Goal: Task Accomplishment & Management: Use online tool/utility

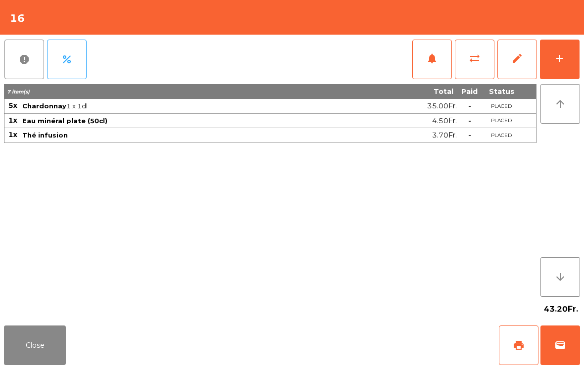
click at [567, 58] on button "add" at bounding box center [560, 60] width 40 height 40
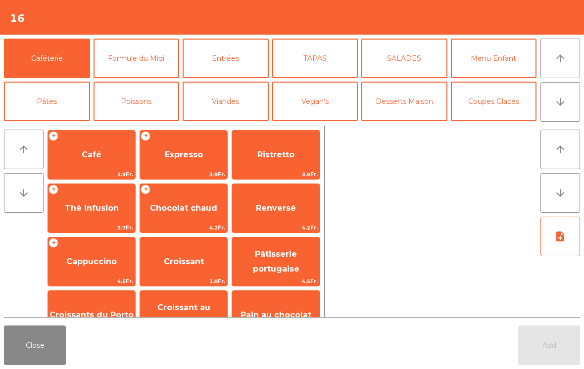
click at [308, 52] on button "TAPAS" at bounding box center [315, 59] width 86 height 40
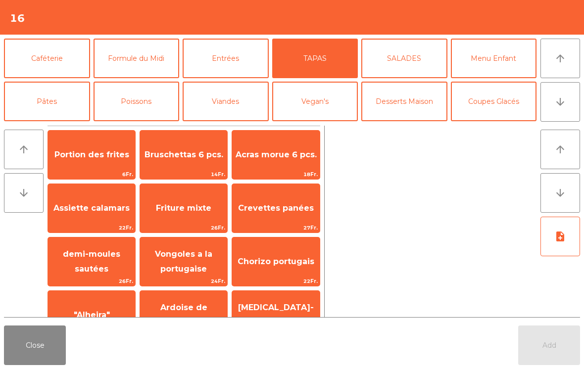
click at [191, 222] on div "Friture mixte 26Fr." at bounding box center [184, 208] width 88 height 49
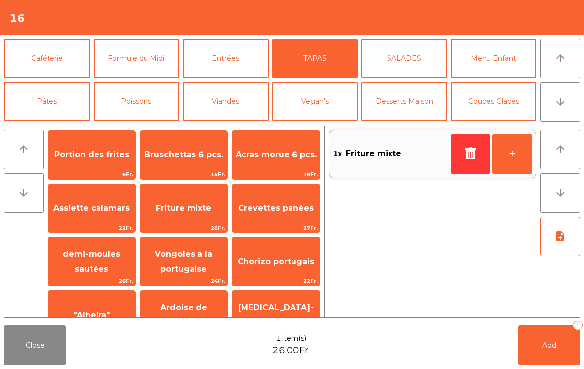
click at [216, 100] on button "Viandes" at bounding box center [226, 102] width 86 height 40
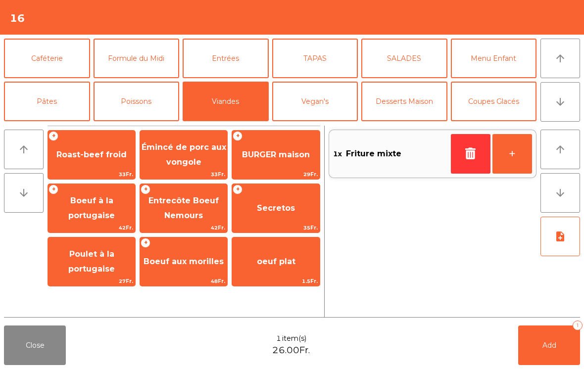
click at [96, 154] on span "Roast-beef froid" at bounding box center [91, 154] width 70 height 9
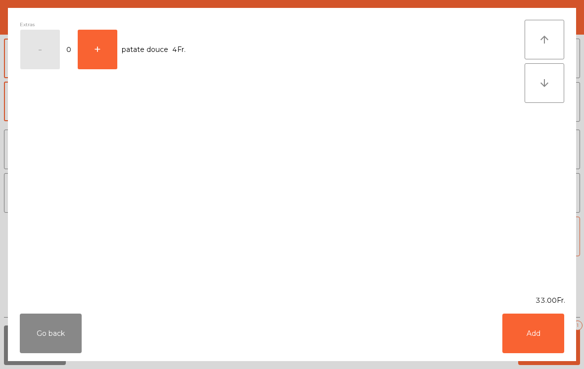
click at [525, 338] on button "Add" at bounding box center [533, 334] width 62 height 40
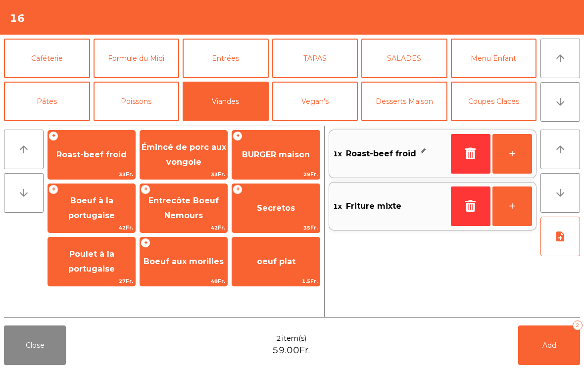
click at [138, 98] on button "Poissons" at bounding box center [137, 102] width 86 height 40
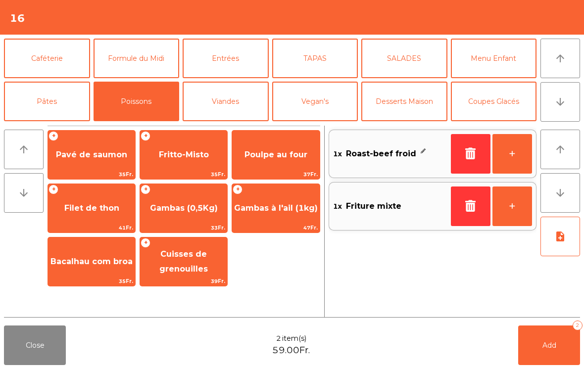
click at [107, 220] on span "Filet de thon" at bounding box center [91, 208] width 87 height 27
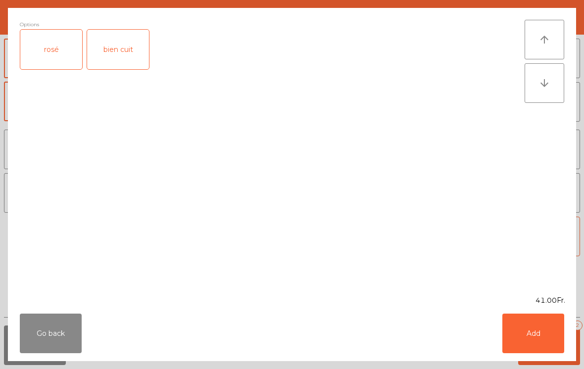
click at [55, 58] on div "rosé" at bounding box center [51, 50] width 62 height 40
click at [537, 347] on button "Add" at bounding box center [533, 334] width 62 height 40
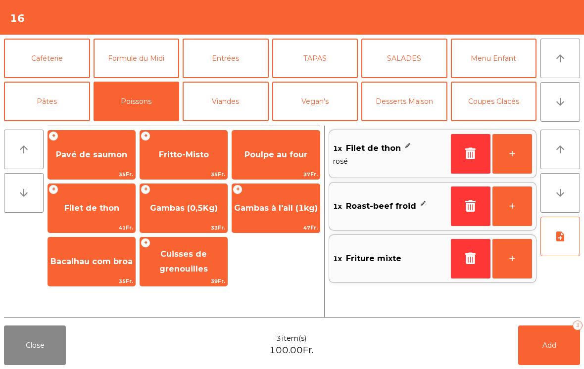
click at [496, 64] on button "Menu Enfant" at bounding box center [494, 59] width 86 height 40
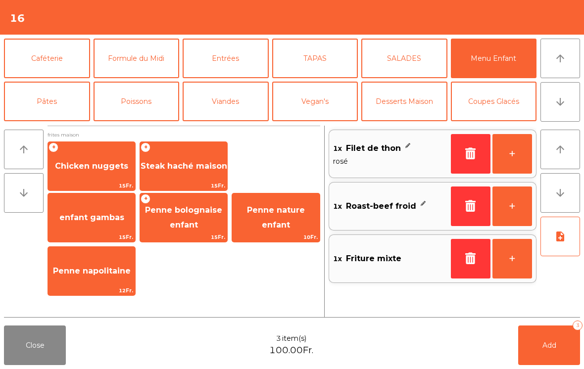
click at [97, 174] on span "Chicken nuggets" at bounding box center [91, 166] width 87 height 27
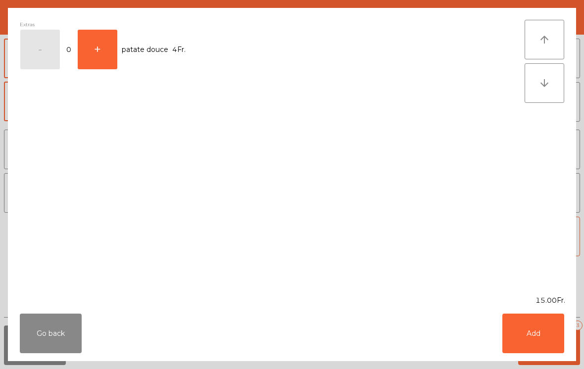
click at [558, 333] on button "Add" at bounding box center [533, 334] width 62 height 40
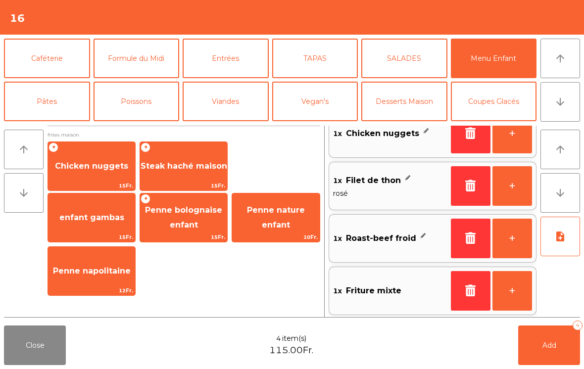
click at [559, 233] on icon "note_add" at bounding box center [560, 237] width 12 height 12
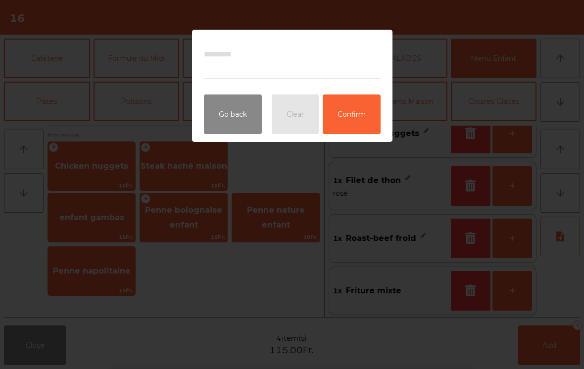
scroll to position [19, 0]
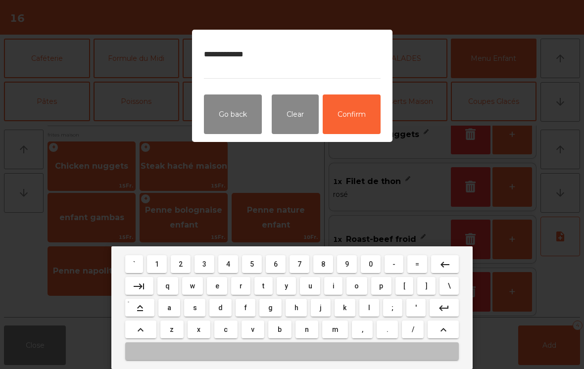
type textarea "**********"
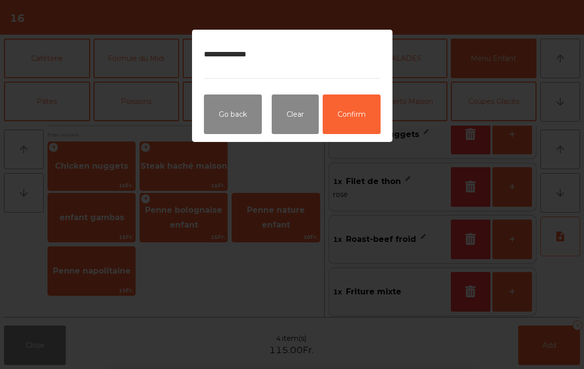
click at [373, 111] on button "Confirm" at bounding box center [352, 115] width 58 height 40
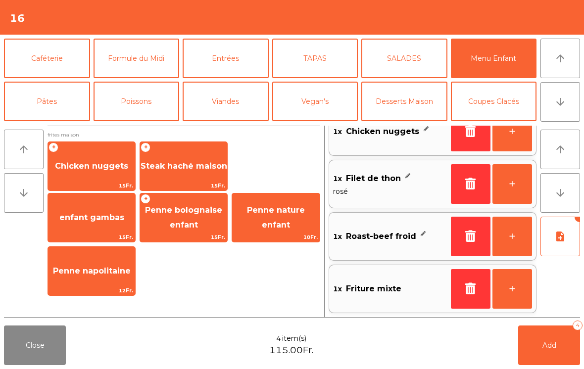
scroll to position [22, 0]
click at [539, 356] on button "Add 4" at bounding box center [549, 346] width 62 height 40
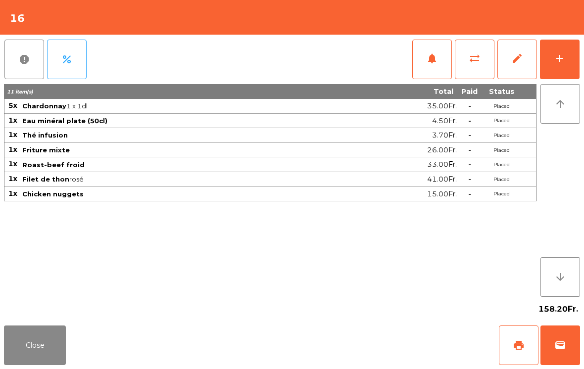
click at [37, 353] on button "Close" at bounding box center [35, 346] width 62 height 40
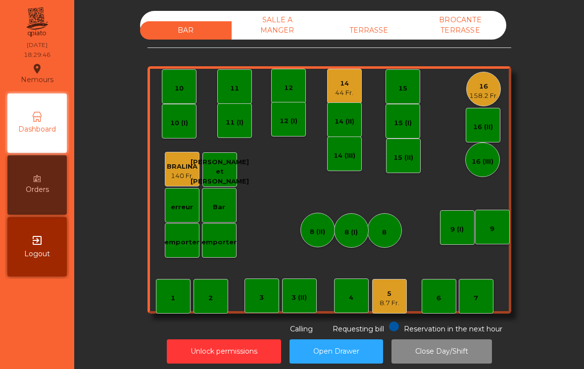
click at [222, 305] on div "2" at bounding box center [210, 296] width 35 height 35
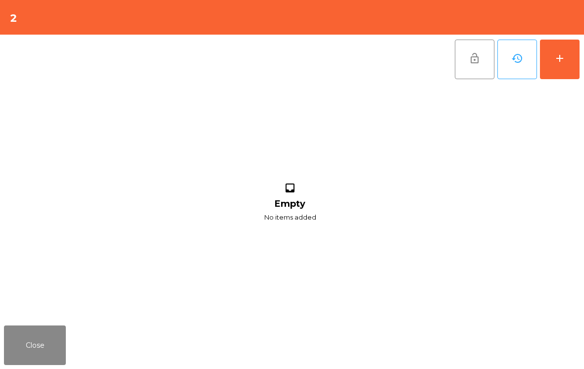
click at [562, 75] on button "add" at bounding box center [560, 60] width 40 height 40
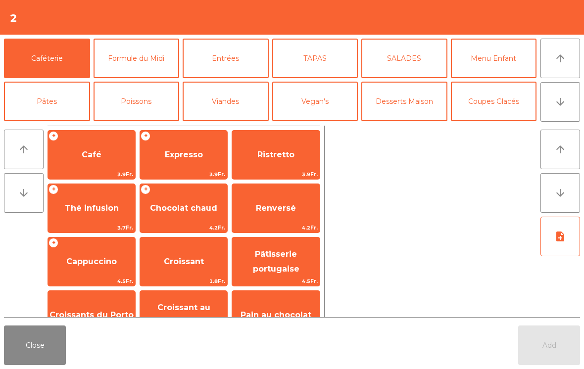
click at [185, 150] on span "Expresso" at bounding box center [184, 154] width 38 height 9
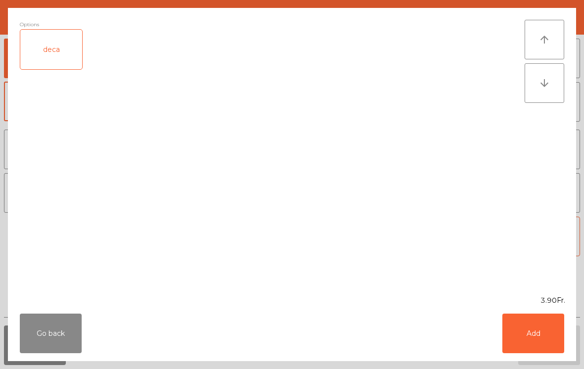
click at [558, 325] on button "Add" at bounding box center [533, 334] width 62 height 40
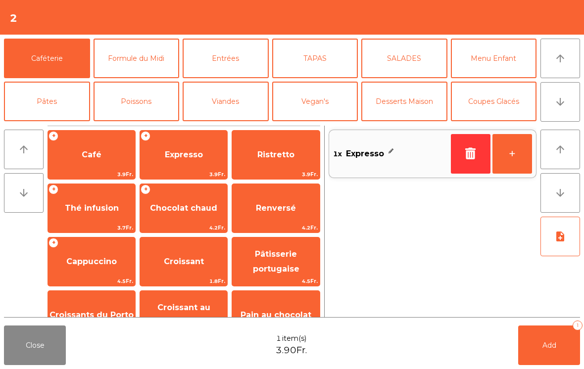
click at [516, 158] on button "+" at bounding box center [512, 154] width 40 height 40
click at [550, 348] on span "Add" at bounding box center [549, 345] width 14 height 9
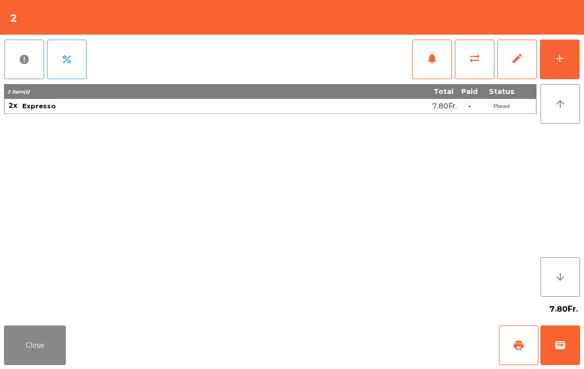
click at [43, 347] on button "Close" at bounding box center [35, 346] width 62 height 40
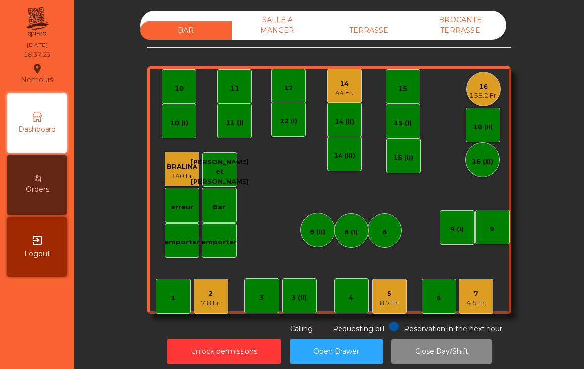
click at [481, 293] on div "7" at bounding box center [476, 294] width 20 height 10
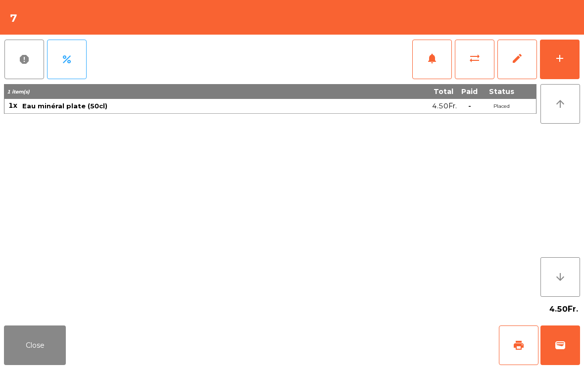
click at [566, 59] on button "add" at bounding box center [560, 60] width 40 height 40
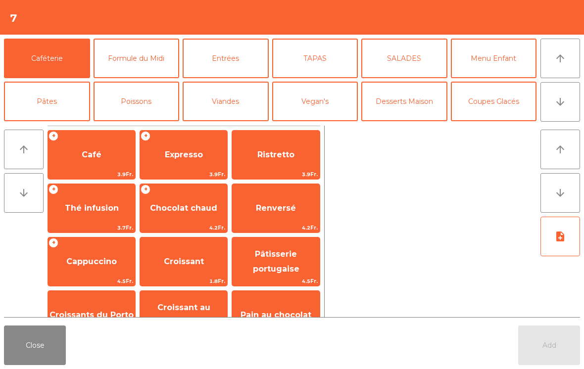
click at [229, 98] on button "Viandes" at bounding box center [226, 102] width 86 height 40
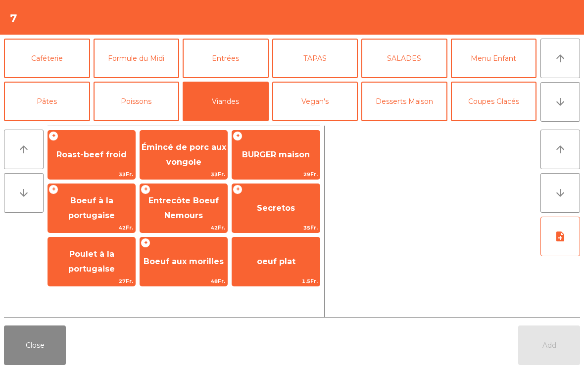
click at [179, 160] on span "Émincé de porc aux vongole" at bounding box center [184, 155] width 85 height 24
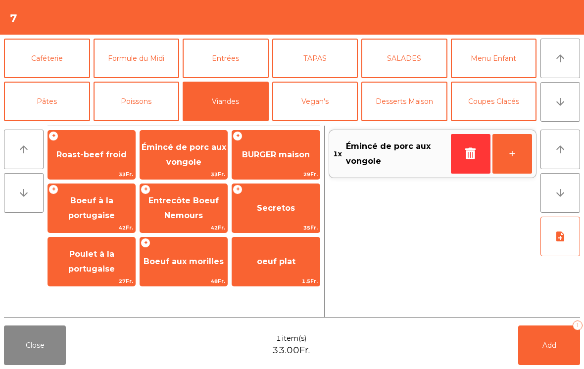
click at [396, 68] on button "SALADES" at bounding box center [404, 59] width 86 height 40
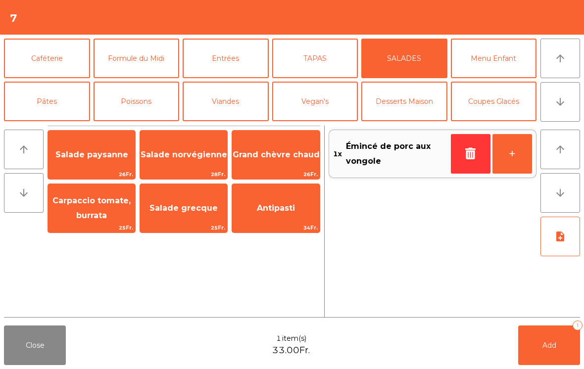
click at [277, 157] on span "Grand chèvre chaud" at bounding box center [276, 154] width 87 height 9
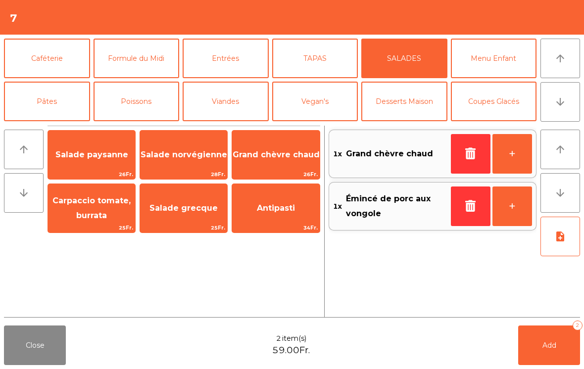
click at [569, 250] on button "note_add" at bounding box center [560, 237] width 40 height 40
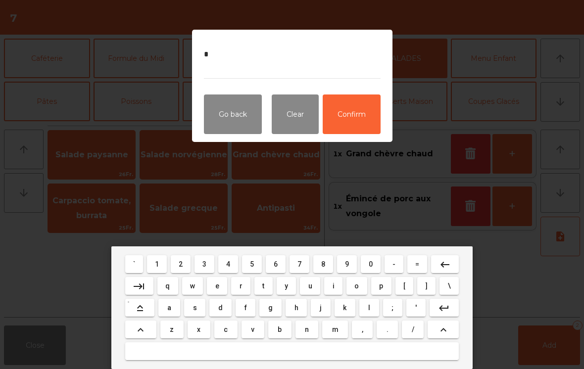
type textarea "**"
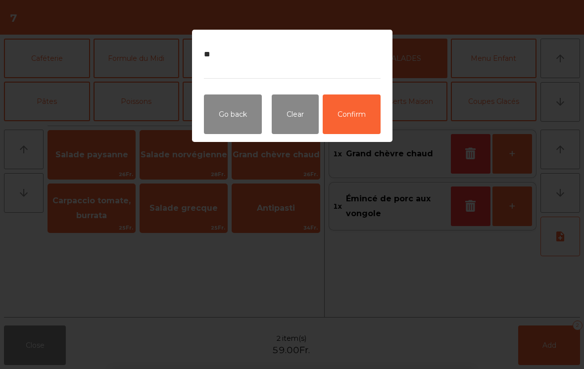
click at [343, 117] on button "Confirm" at bounding box center [352, 115] width 58 height 40
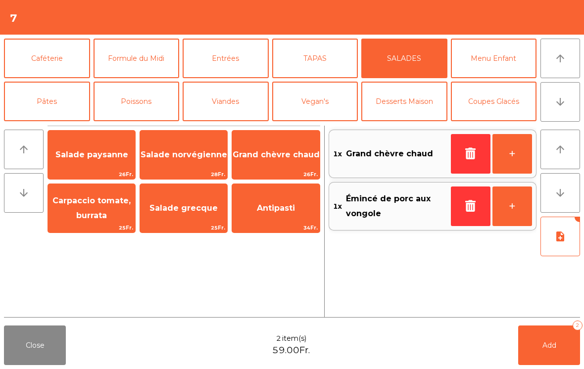
click at [551, 355] on button "Add 2" at bounding box center [549, 346] width 62 height 40
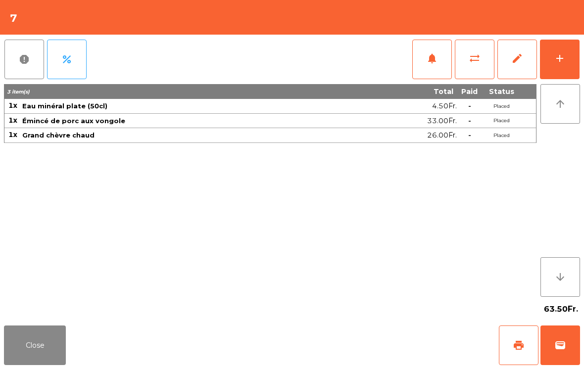
click at [17, 327] on button "Close" at bounding box center [35, 346] width 62 height 40
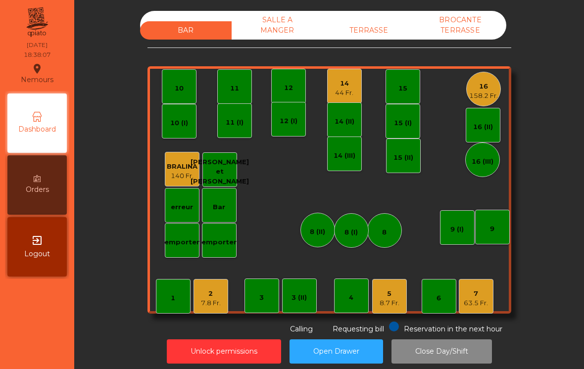
click at [201, 292] on div "2" at bounding box center [211, 294] width 20 height 10
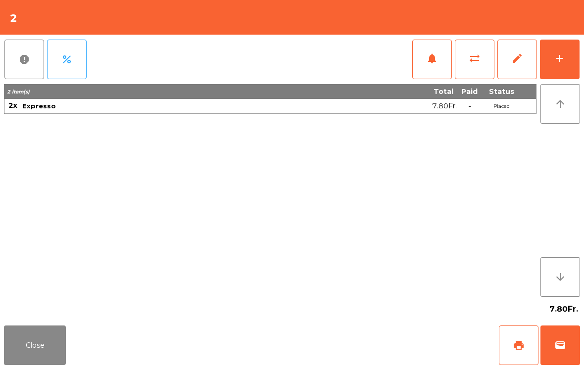
click at [509, 353] on button "print" at bounding box center [519, 346] width 40 height 40
click at [556, 351] on button "wallet" at bounding box center [560, 346] width 40 height 40
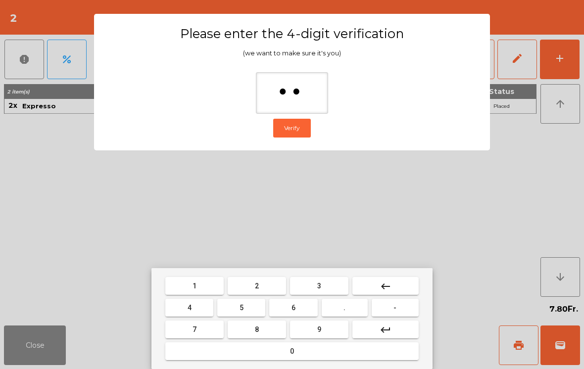
type input "***"
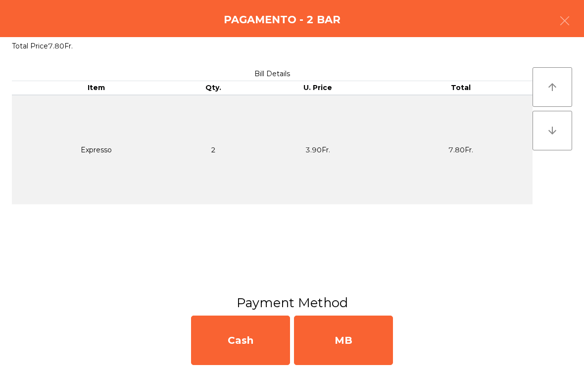
click at [366, 351] on div "MB" at bounding box center [343, 340] width 99 height 49
click at [364, 341] on div "No" at bounding box center [343, 340] width 99 height 49
click at [365, 345] on div "No" at bounding box center [343, 340] width 99 height 49
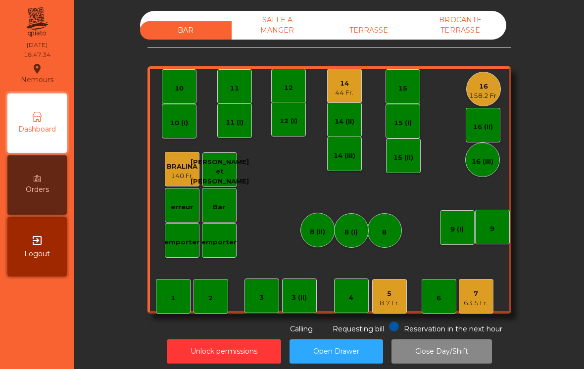
click at [376, 81] on div "1 2 3 4 5 8.7 Fr. 6 7 63.5 Fr. 8 9 10 11 12 14 44 Fr. 15 16 158.2 Fr. Bar 3 (II…" at bounding box center [329, 189] width 364 height 247
click at [360, 82] on div "14 44 Fr." at bounding box center [344, 86] width 35 height 35
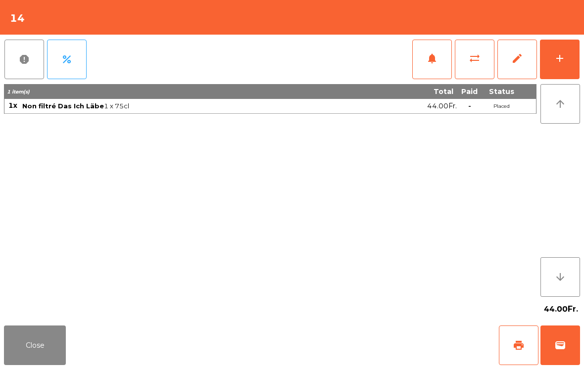
click at [47, 345] on button "Close" at bounding box center [35, 346] width 62 height 40
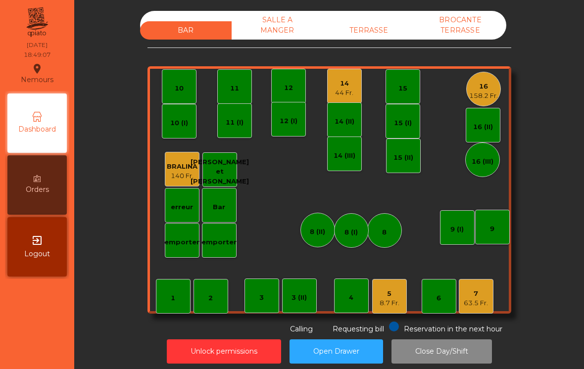
click at [469, 306] on div "63.5 Fr." at bounding box center [476, 303] width 24 height 10
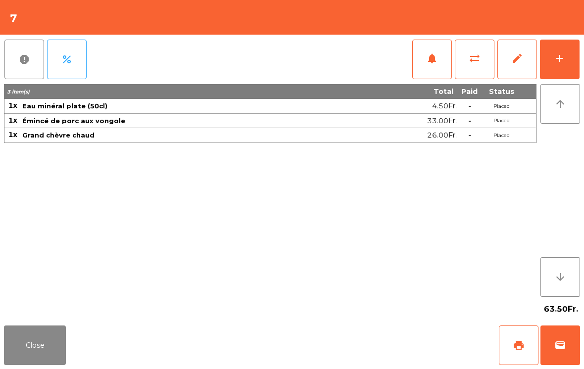
click at [549, 78] on button "add" at bounding box center [560, 60] width 40 height 40
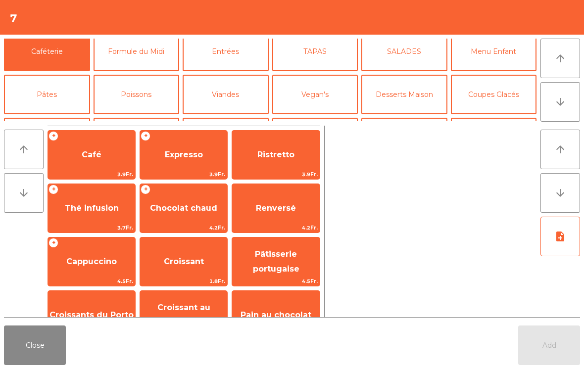
scroll to position [60, 0]
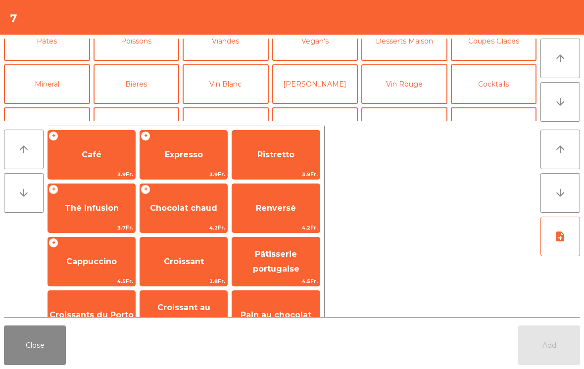
click at [44, 84] on button "Mineral" at bounding box center [47, 84] width 86 height 40
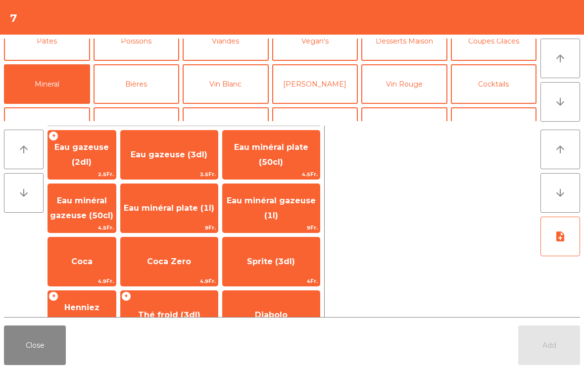
click at [265, 160] on span "Eau minéral plate (50cl)" at bounding box center [271, 155] width 74 height 24
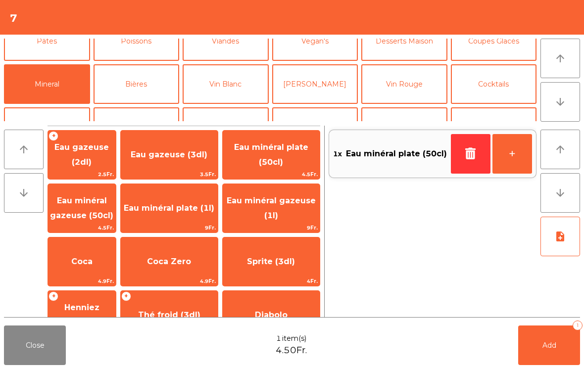
click at [550, 346] on span "Add" at bounding box center [549, 345] width 14 height 9
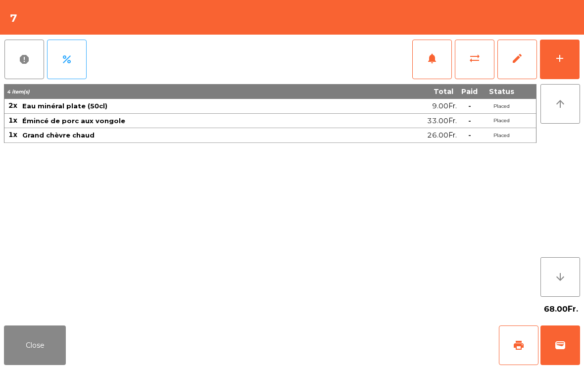
click at [39, 363] on button "Close" at bounding box center [35, 346] width 62 height 40
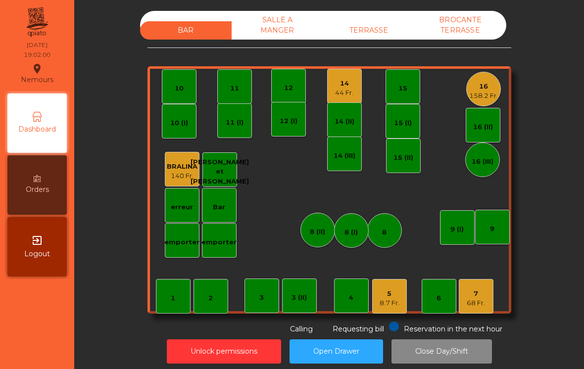
click at [484, 83] on div "16" at bounding box center [483, 87] width 29 height 10
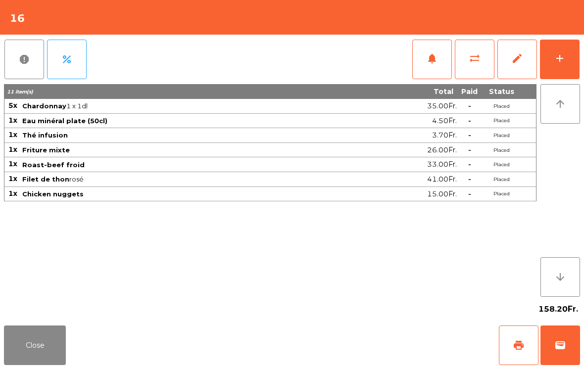
click at [559, 50] on button "add" at bounding box center [560, 60] width 40 height 40
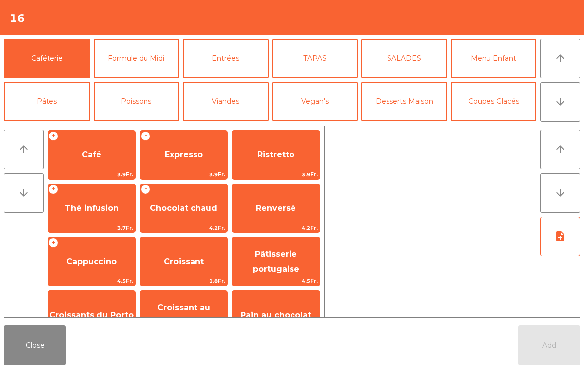
click at [194, 156] on span "Expresso" at bounding box center [184, 154] width 38 height 9
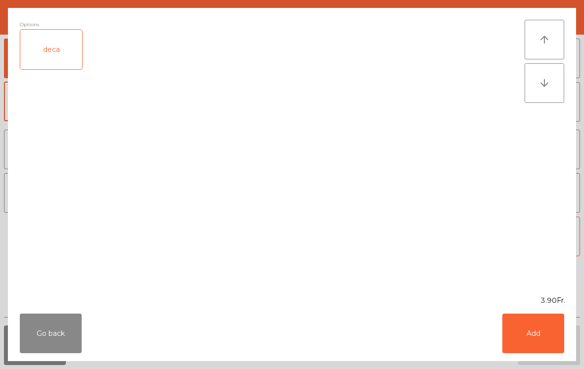
click at [549, 326] on button "Add" at bounding box center [533, 334] width 62 height 40
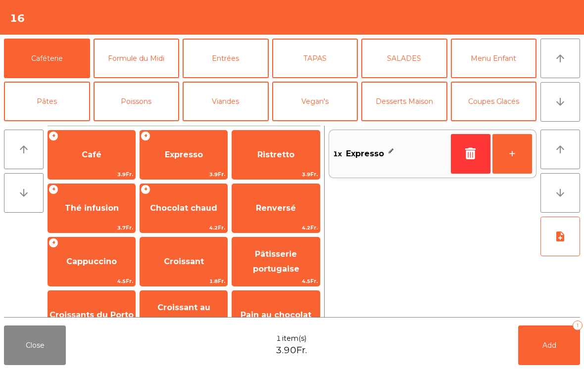
click at [511, 154] on button "+" at bounding box center [512, 154] width 40 height 40
click at [510, 154] on button "+" at bounding box center [512, 154] width 40 height 40
click at [510, 151] on button "+" at bounding box center [512, 154] width 40 height 40
click at [549, 330] on button "Add 4" at bounding box center [549, 346] width 62 height 40
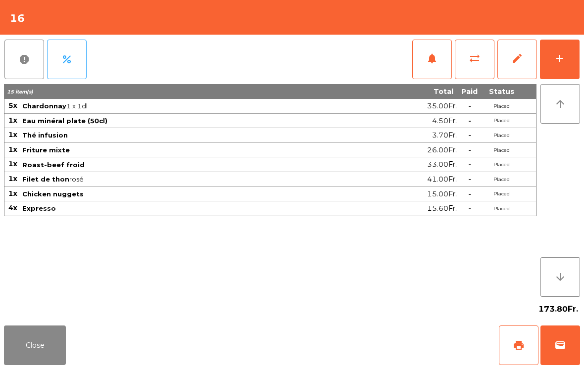
click at [39, 365] on button "Close" at bounding box center [35, 346] width 62 height 40
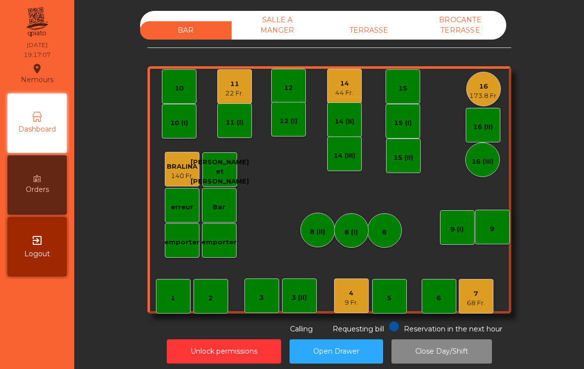
click at [231, 96] on div "22 Fr." at bounding box center [234, 94] width 18 height 10
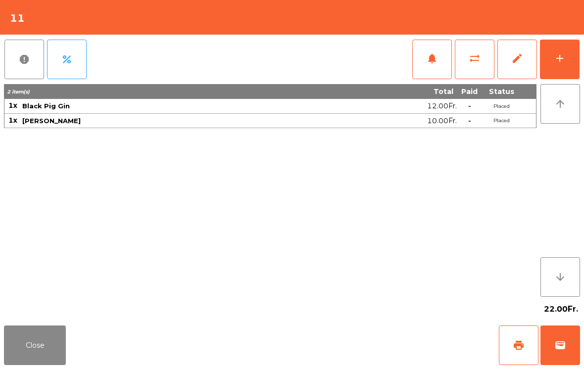
click at [528, 77] on button "edit" at bounding box center [517, 60] width 40 height 40
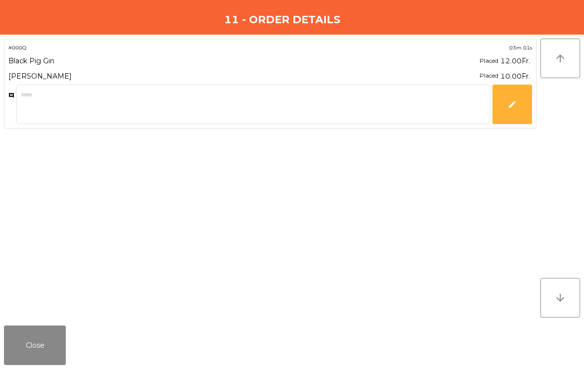
click at [5, 346] on button "Close" at bounding box center [35, 346] width 62 height 40
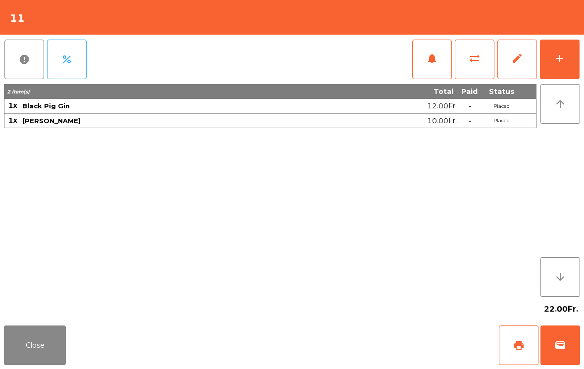
click at [564, 71] on button "add" at bounding box center [560, 60] width 40 height 40
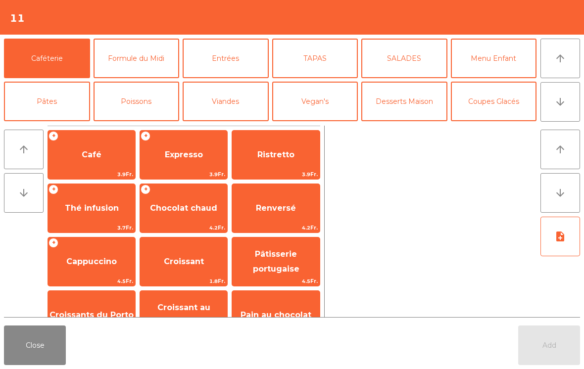
click at [236, 108] on button "Viandes" at bounding box center [226, 102] width 86 height 40
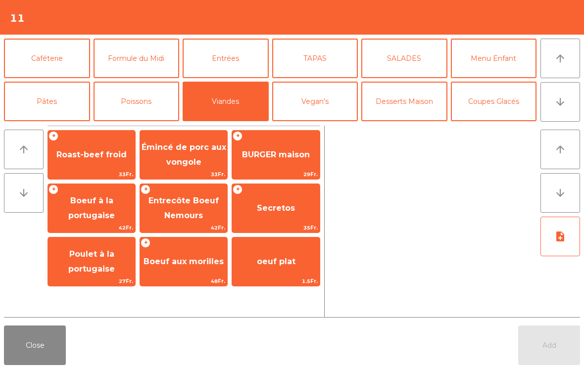
click at [175, 152] on span "Émincé de porc aux vongole" at bounding box center [183, 155] width 87 height 42
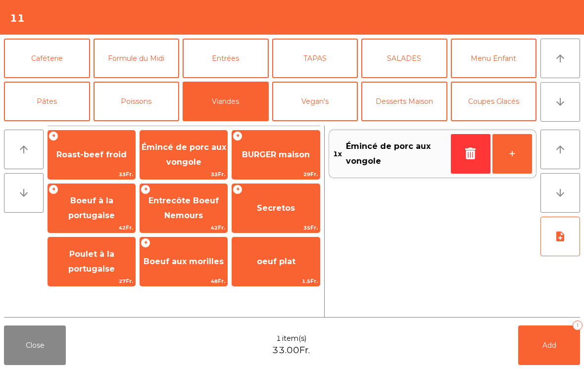
click at [175, 152] on span "Émincé de porc aux vongole" at bounding box center [184, 155] width 85 height 24
click at [531, 355] on button "Add 2" at bounding box center [549, 346] width 62 height 40
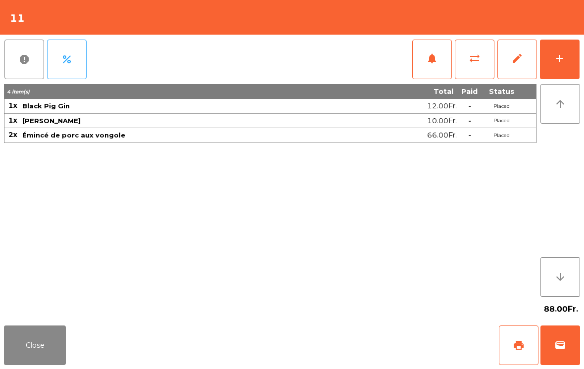
click at [57, 360] on button "Close" at bounding box center [35, 346] width 62 height 40
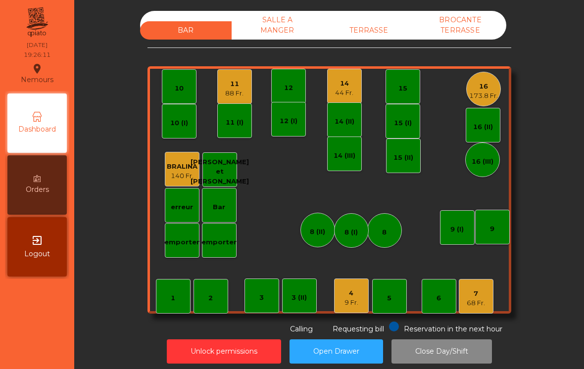
click at [350, 311] on div "4 9 Fr." at bounding box center [351, 296] width 35 height 35
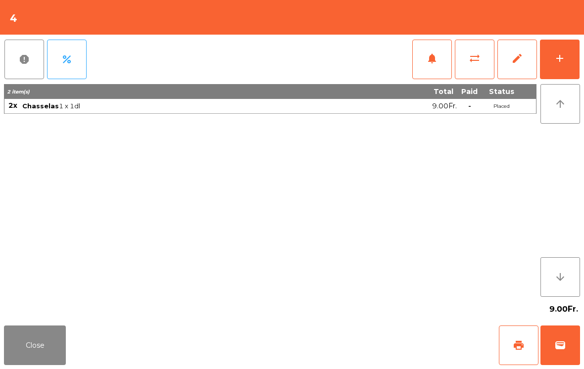
click at [554, 76] on button "add" at bounding box center [560, 60] width 40 height 40
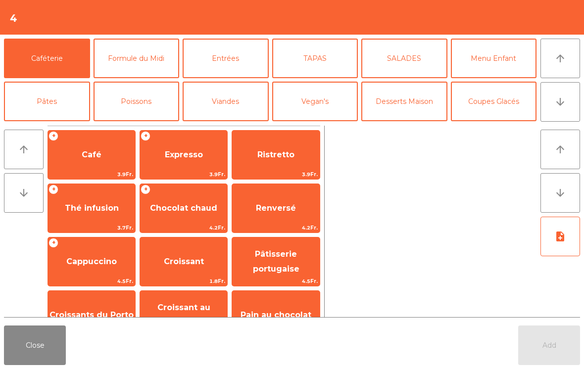
click at [148, 97] on button "Poissons" at bounding box center [137, 102] width 86 height 40
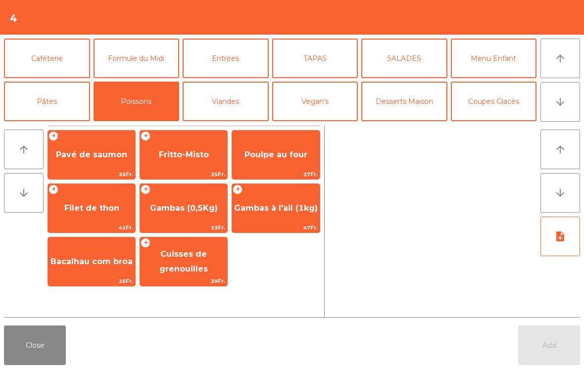
click at [283, 153] on span "Poulpe au four" at bounding box center [275, 154] width 63 height 9
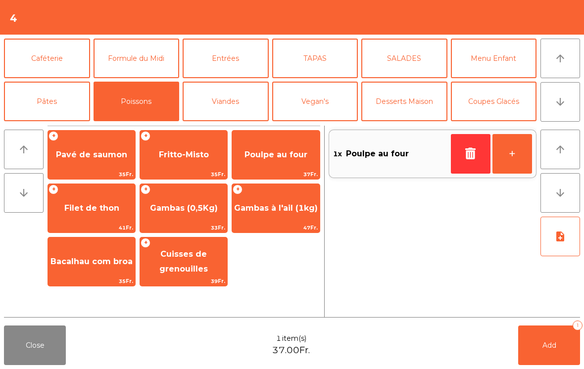
click at [275, 164] on span "Poulpe au four" at bounding box center [275, 155] width 87 height 27
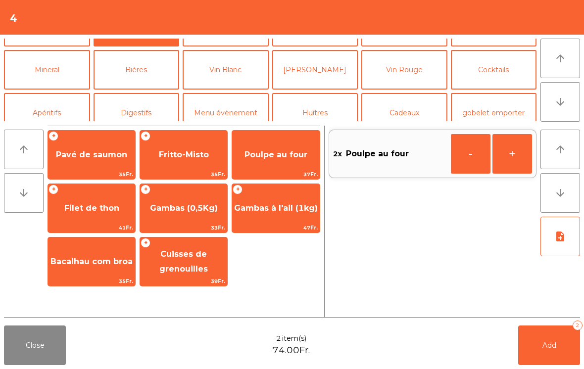
click at [409, 73] on button "Vin Rouge" at bounding box center [404, 70] width 86 height 40
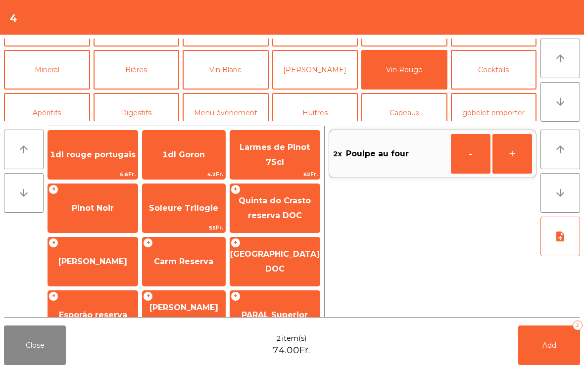
click at [194, 274] on span "Carm Reserva" at bounding box center [184, 261] width 83 height 27
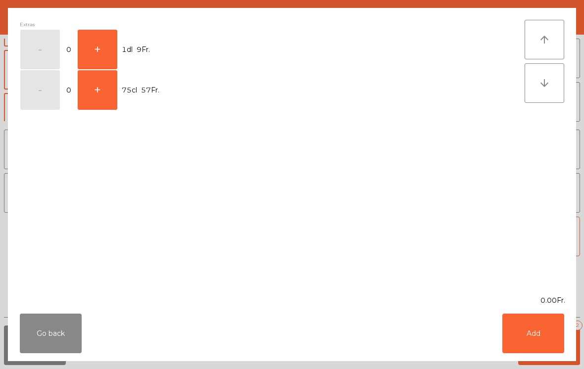
click at [100, 46] on button "+" at bounding box center [98, 50] width 40 height 40
click at [536, 338] on button "Add" at bounding box center [533, 334] width 62 height 40
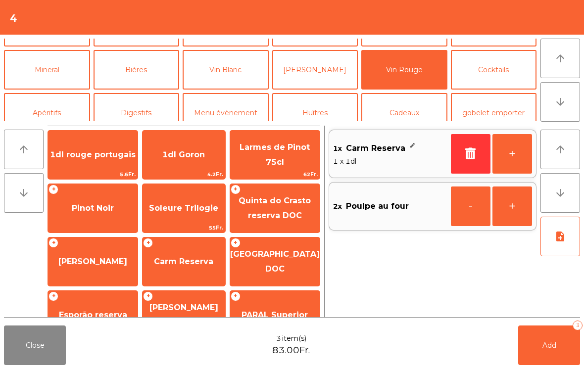
click at [524, 159] on button "+" at bounding box center [512, 154] width 40 height 40
click at [566, 361] on button "Add 5" at bounding box center [549, 346] width 62 height 40
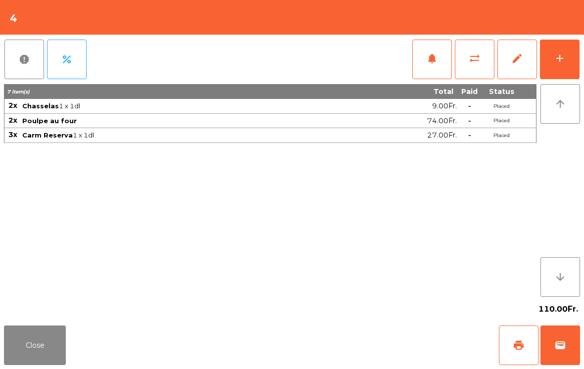
click at [45, 345] on button "Close" at bounding box center [35, 346] width 62 height 40
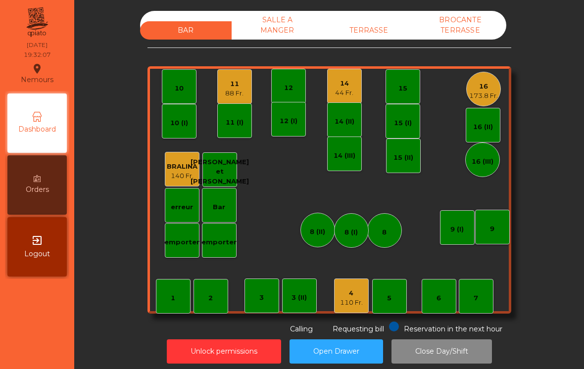
click at [499, 90] on div "16 173.8 Fr." at bounding box center [483, 89] width 35 height 35
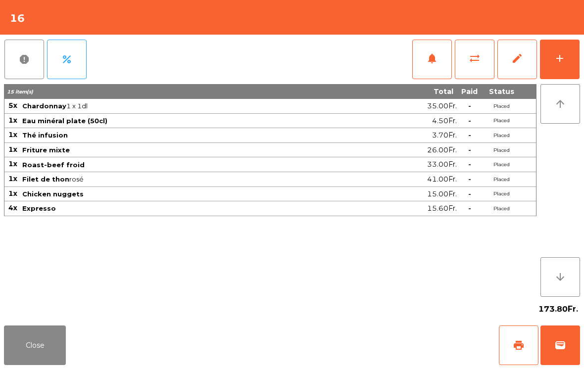
click at [507, 355] on button "print" at bounding box center [519, 346] width 40 height 40
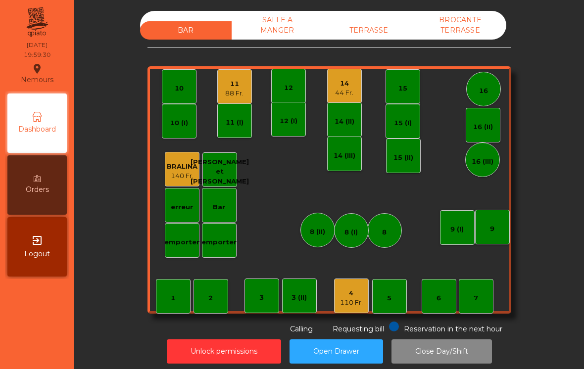
click at [234, 84] on div "11" at bounding box center [234, 84] width 18 height 10
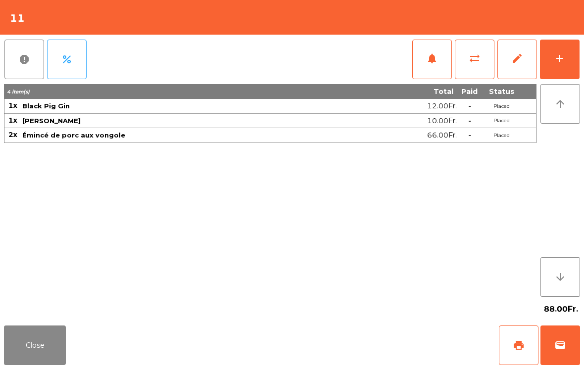
click at [567, 54] on button "add" at bounding box center [560, 60] width 40 height 40
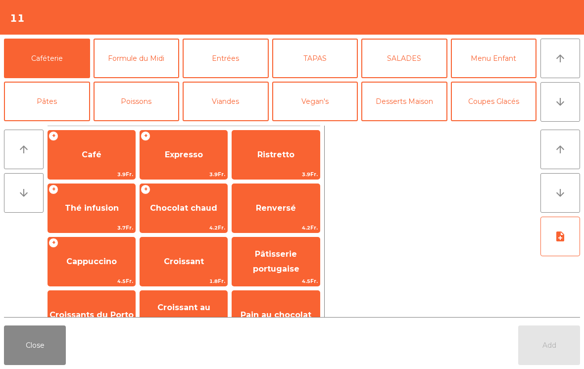
click at [577, 61] on button "arrow_upward" at bounding box center [560, 59] width 40 height 40
click at [561, 88] on button "arrow_downward" at bounding box center [560, 102] width 40 height 40
click at [163, 125] on button "Bières" at bounding box center [137, 145] width 86 height 40
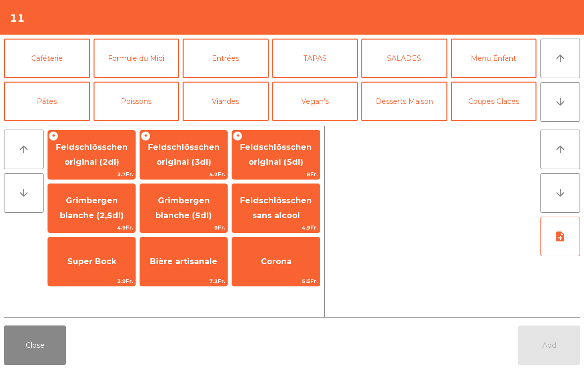
scroll to position [86, 0]
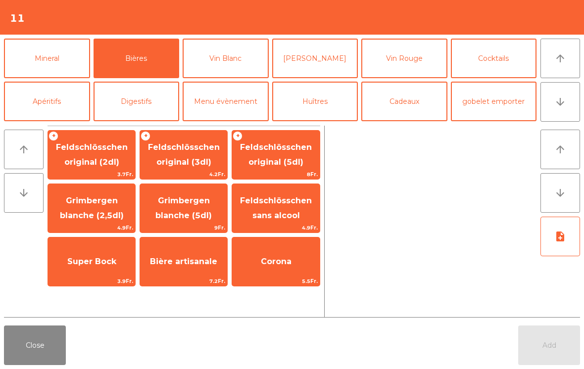
click at [214, 169] on span "Feldschlösschen original (3dl)" at bounding box center [183, 155] width 87 height 42
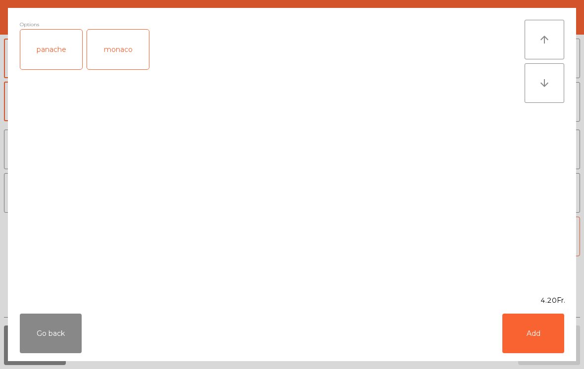
click at [546, 339] on button "Add" at bounding box center [533, 334] width 62 height 40
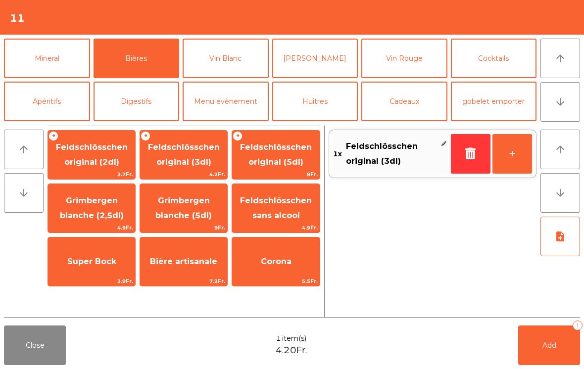
click at [546, 338] on button "Add 1" at bounding box center [549, 346] width 62 height 40
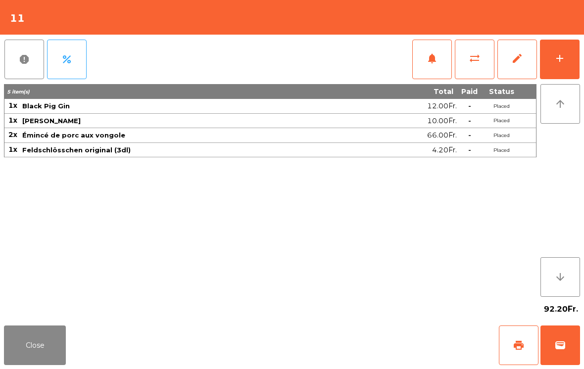
click at [35, 352] on button "Close" at bounding box center [35, 346] width 62 height 40
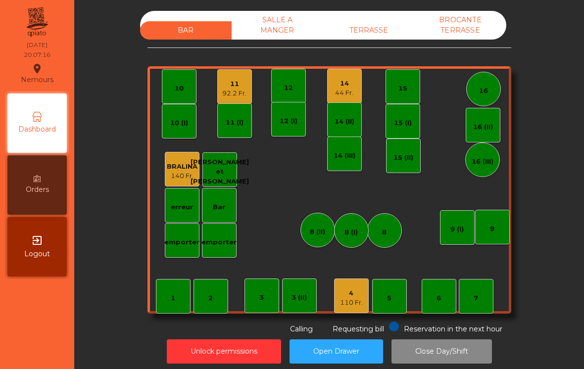
click at [225, 92] on div "92.2 Fr." at bounding box center [234, 94] width 24 height 10
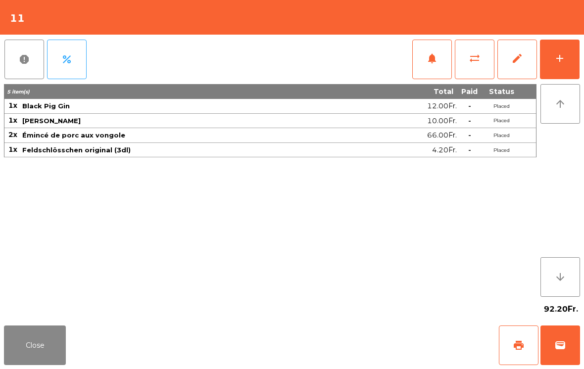
click at [557, 55] on div "add" at bounding box center [560, 58] width 12 height 12
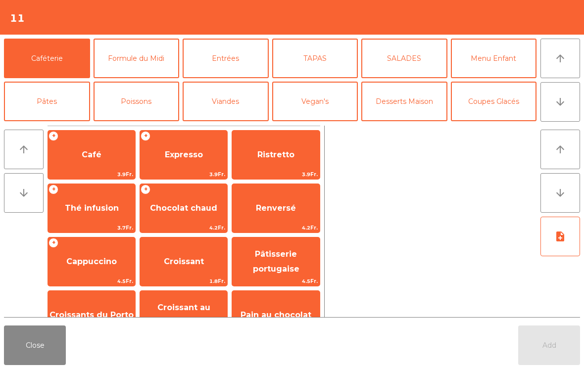
click at [397, 104] on button "Desserts Maison" at bounding box center [404, 102] width 86 height 40
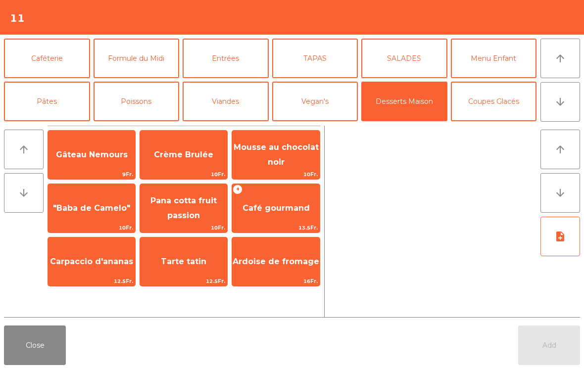
click at [259, 216] on span "Café gourmand" at bounding box center [275, 208] width 87 height 27
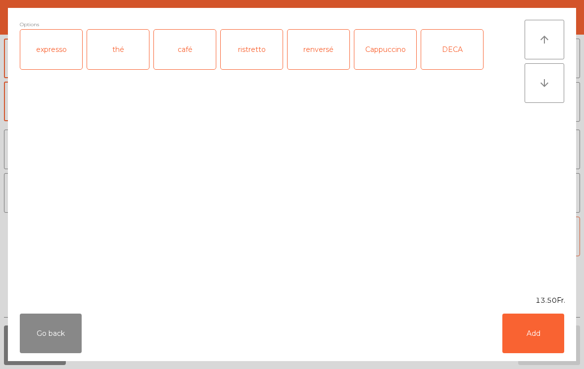
click at [54, 59] on div "expresso" at bounding box center [51, 50] width 62 height 40
click at [439, 56] on div "DECA" at bounding box center [452, 50] width 62 height 40
click at [528, 334] on button "Add" at bounding box center [533, 334] width 62 height 40
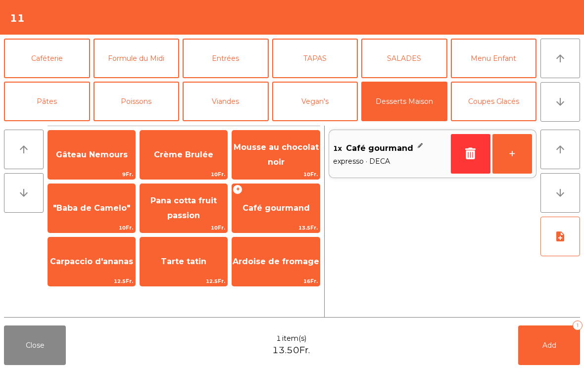
click at [257, 217] on span "Café gourmand" at bounding box center [275, 208] width 87 height 27
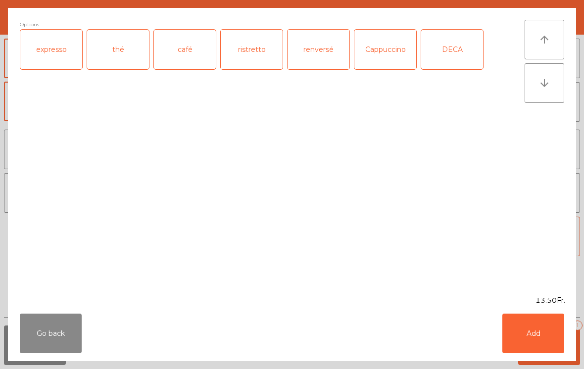
click at [42, 59] on div "expresso" at bounding box center [51, 50] width 62 height 40
click at [519, 344] on button "Add" at bounding box center [533, 334] width 62 height 40
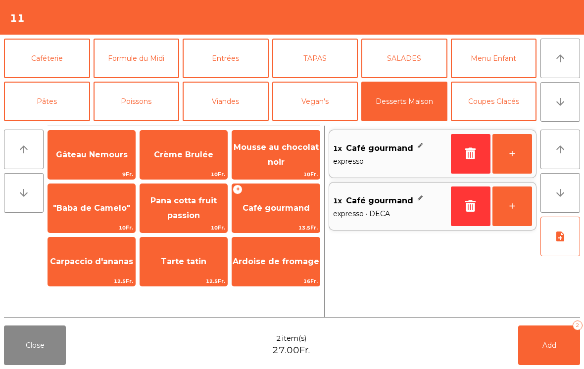
click at [539, 352] on button "Add 2" at bounding box center [549, 346] width 62 height 40
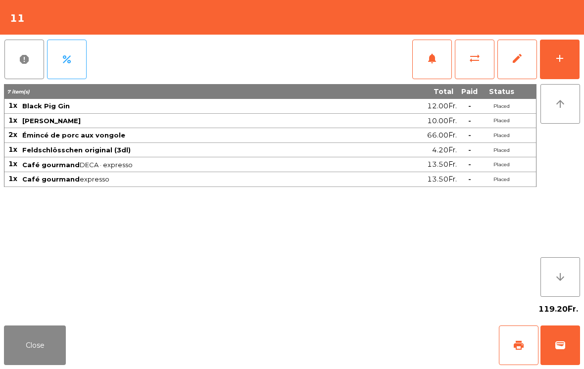
click at [44, 345] on button "Close" at bounding box center [35, 346] width 62 height 40
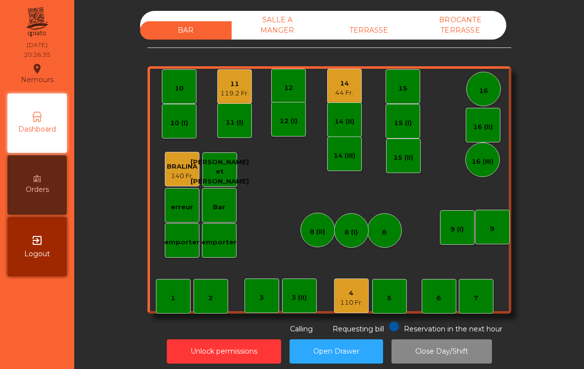
click at [352, 105] on div "14 (II)" at bounding box center [344, 119] width 35 height 35
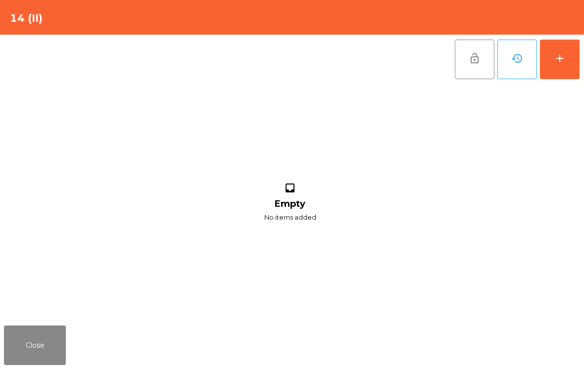
click at [25, 343] on button "Close" at bounding box center [35, 346] width 62 height 40
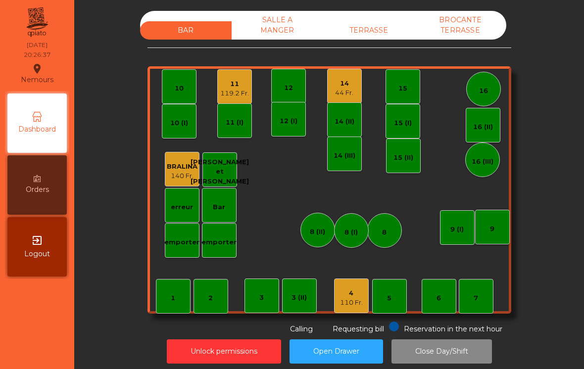
click at [333, 90] on div "14 44 Fr." at bounding box center [344, 86] width 35 height 35
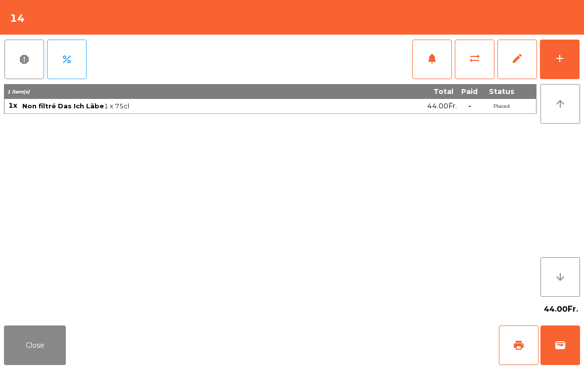
click at [512, 352] on button "print" at bounding box center [519, 346] width 40 height 40
click at [52, 340] on button "Close" at bounding box center [35, 346] width 62 height 40
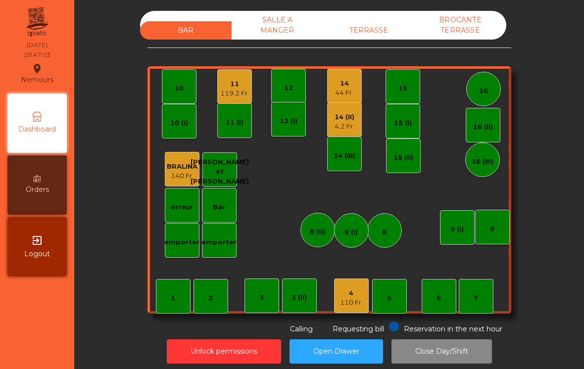
click at [477, 299] on div "7" at bounding box center [476, 298] width 4 height 10
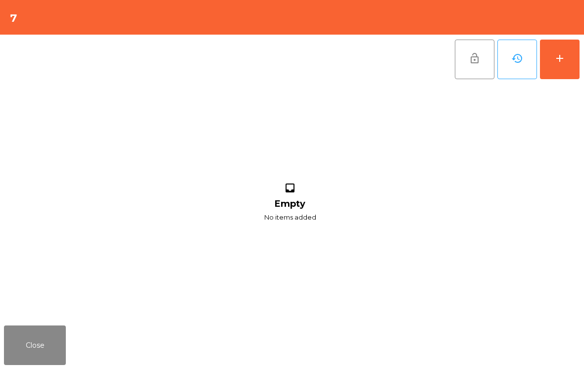
click at [571, 63] on button "add" at bounding box center [560, 60] width 40 height 40
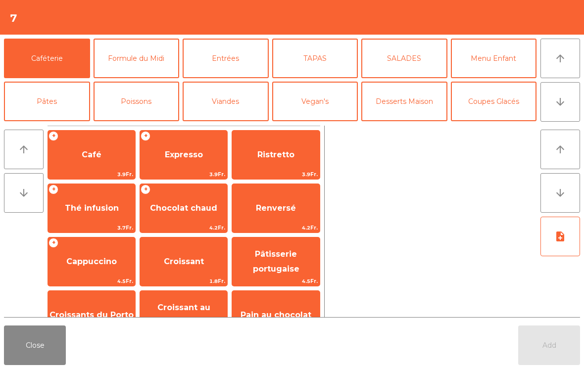
click at [329, 71] on button "TAPAS" at bounding box center [315, 59] width 86 height 40
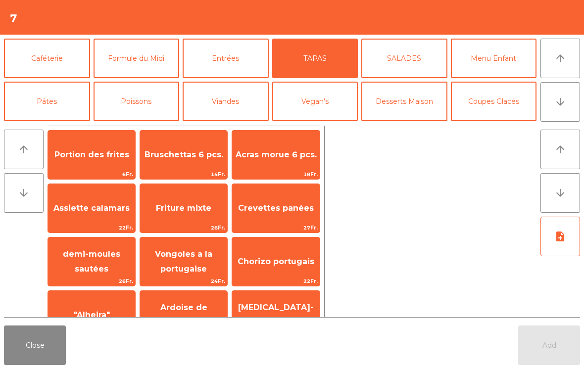
click at [299, 213] on span "Crevettes panées" at bounding box center [275, 208] width 87 height 27
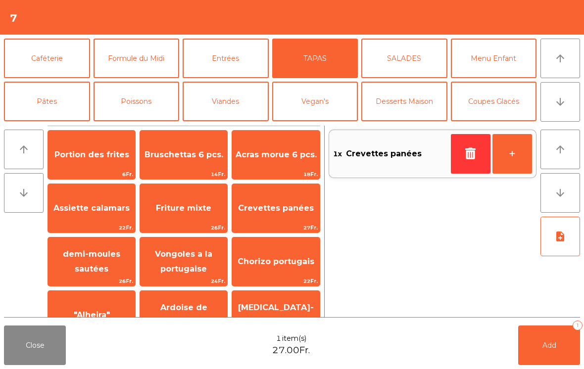
click at [557, 349] on button "Add 1" at bounding box center [549, 346] width 62 height 40
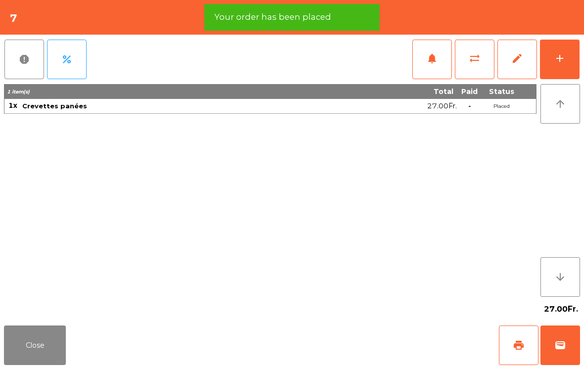
click at [562, 53] on div "add" at bounding box center [560, 58] width 12 height 12
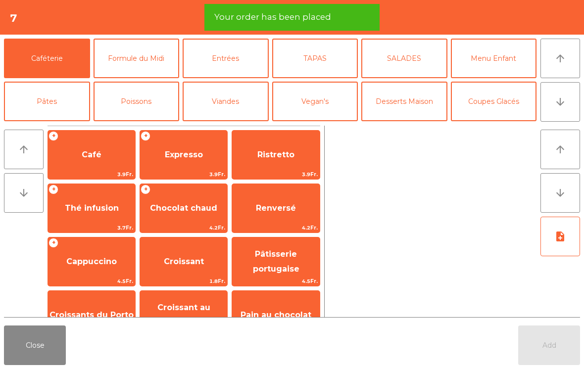
click at [572, 66] on button "arrow_upward" at bounding box center [560, 59] width 40 height 40
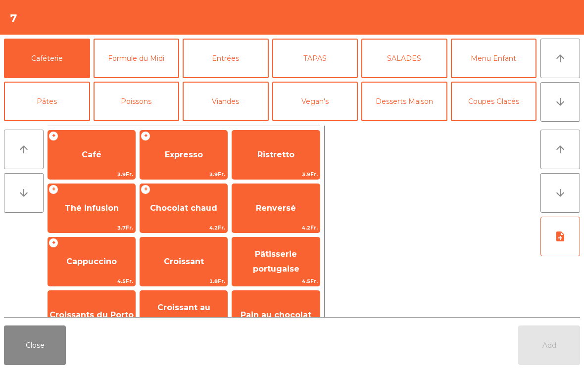
click at [580, 103] on button "arrow_downward" at bounding box center [560, 102] width 40 height 40
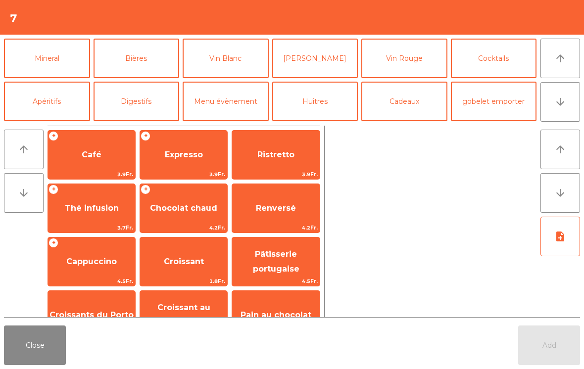
click at [125, 107] on button "Digestifs" at bounding box center [137, 102] width 86 height 40
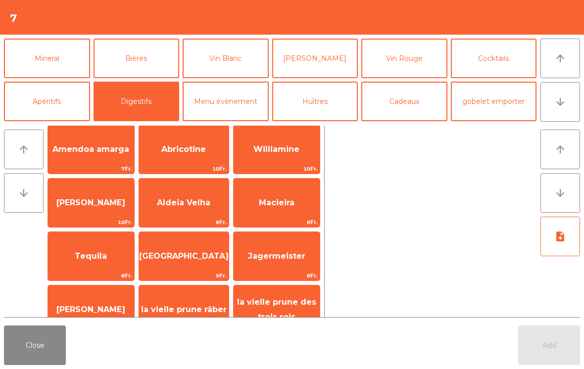
scroll to position [231, 0]
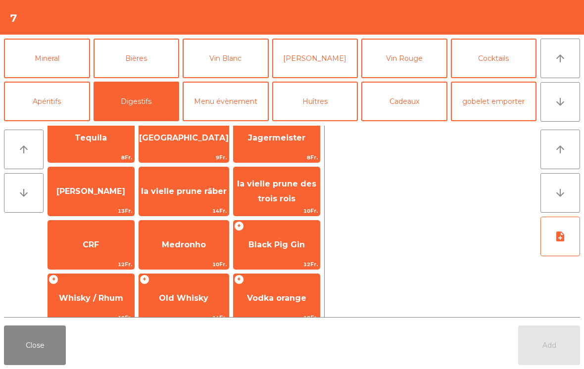
click at [501, 64] on button "Cocktails" at bounding box center [494, 59] width 86 height 40
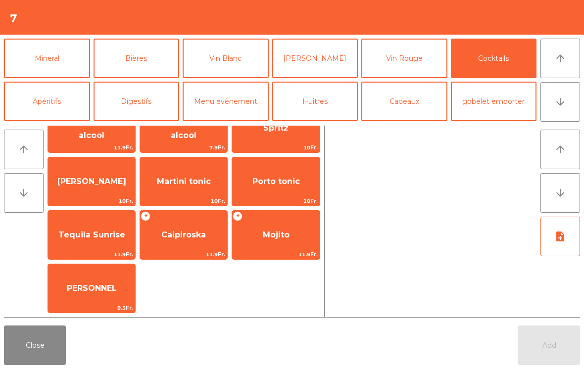
scroll to position [0, 0]
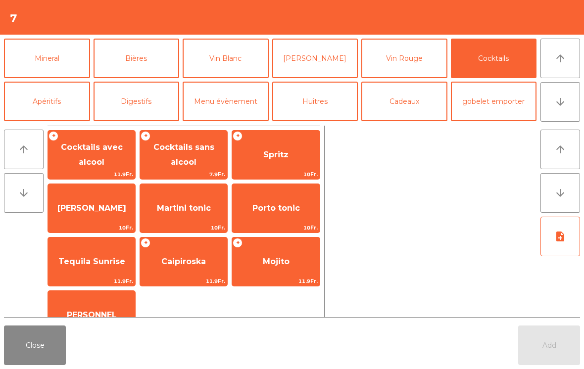
click at [110, 168] on div "+ Cocktails avec alcool 11.9Fr." at bounding box center [92, 154] width 88 height 49
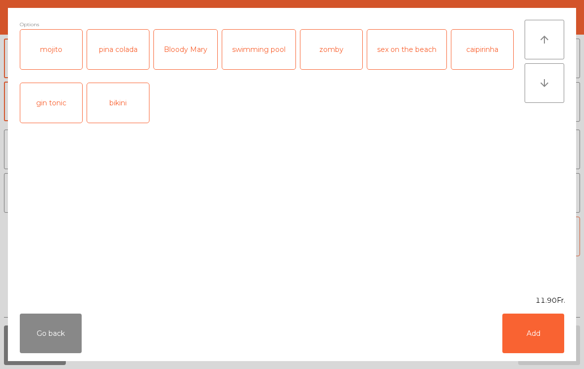
click at [54, 109] on div "gin tonic" at bounding box center [51, 103] width 62 height 40
click at [537, 335] on button "Add" at bounding box center [533, 334] width 62 height 40
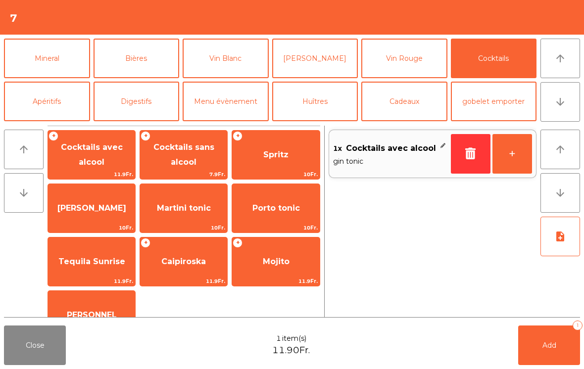
click at [514, 155] on button "+" at bounding box center [512, 154] width 40 height 40
click at [551, 349] on span "Add" at bounding box center [549, 345] width 14 height 9
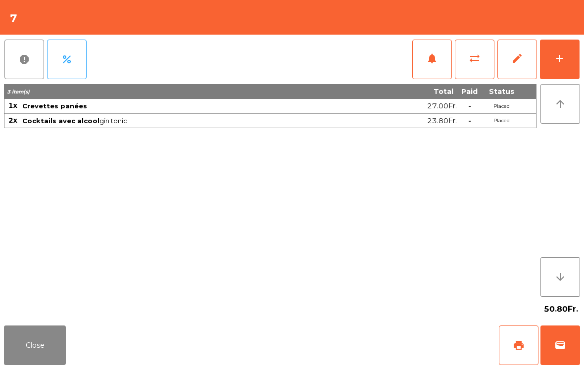
click at [26, 316] on div "50.80Fr." at bounding box center [292, 309] width 576 height 25
click at [29, 341] on button "Close" at bounding box center [35, 346] width 62 height 40
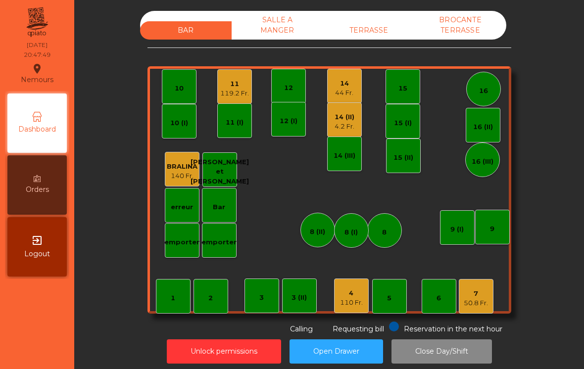
click at [349, 305] on div "110 Fr." at bounding box center [351, 303] width 23 height 10
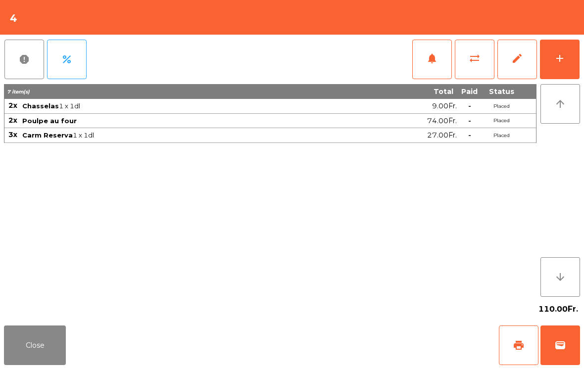
click at [557, 64] on button "add" at bounding box center [560, 60] width 40 height 40
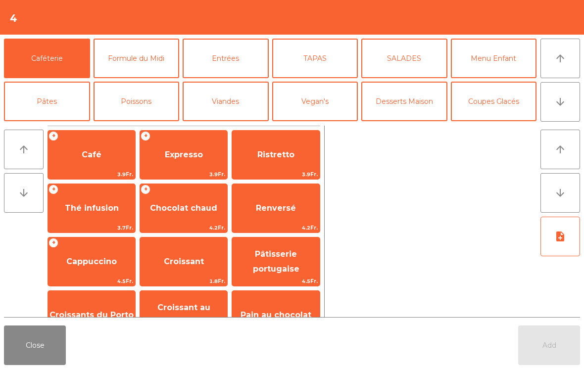
click at [102, 164] on span "Café" at bounding box center [91, 155] width 87 height 27
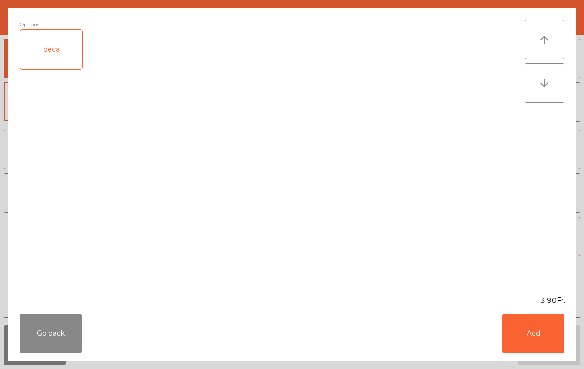
click at [528, 348] on button "Add" at bounding box center [533, 334] width 62 height 40
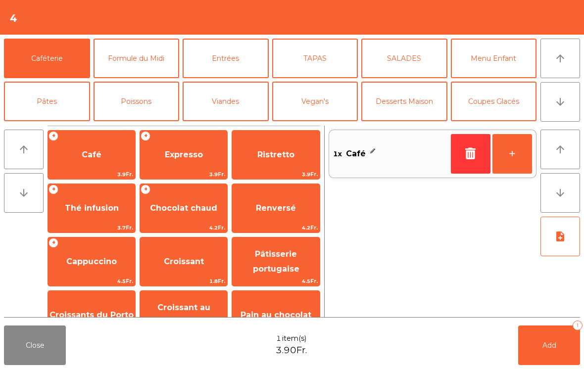
click at [518, 155] on button "+" at bounding box center [512, 154] width 40 height 40
click at [562, 108] on button "arrow_downward" at bounding box center [560, 102] width 40 height 40
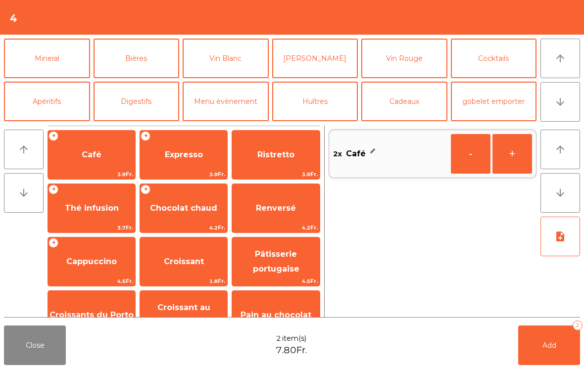
click at [131, 107] on button "Digestifs" at bounding box center [137, 102] width 86 height 40
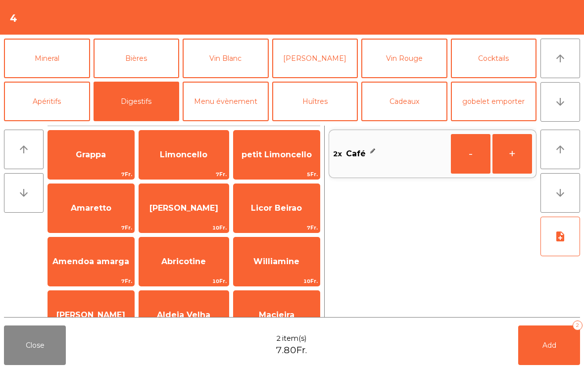
click at [78, 218] on span "Amaretto" at bounding box center [91, 208] width 86 height 27
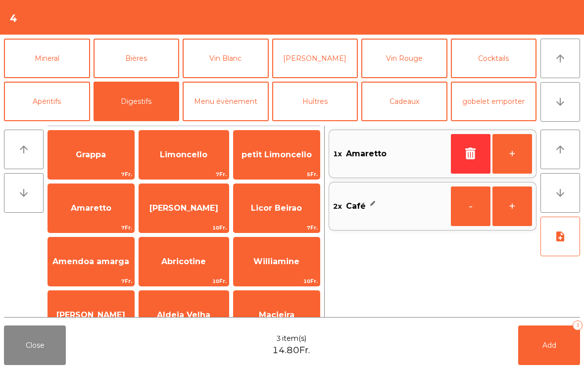
click at [550, 349] on span "Add" at bounding box center [549, 345] width 14 height 9
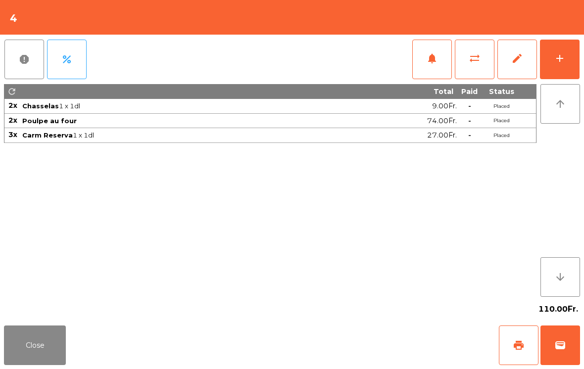
click at [47, 344] on button "Close" at bounding box center [35, 346] width 62 height 40
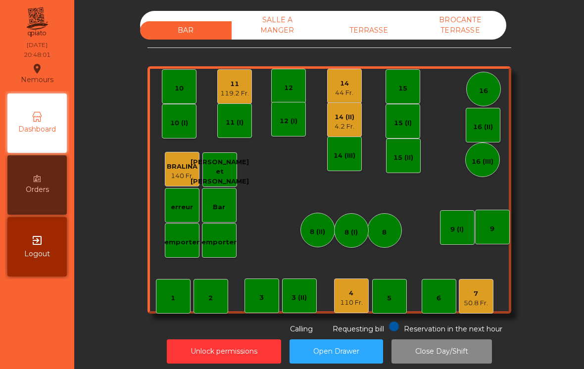
click at [355, 124] on div "14 (II) 4.2 Fr." at bounding box center [344, 119] width 35 height 35
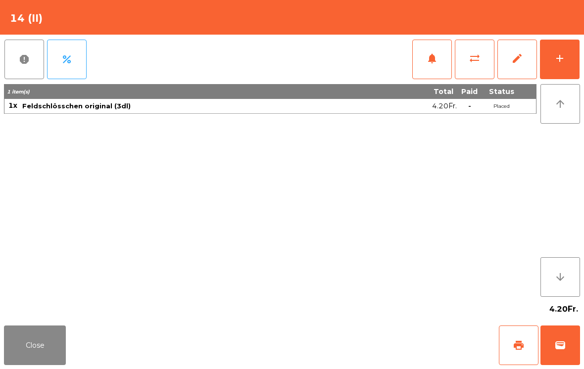
click at [472, 64] on span "sync_alt" at bounding box center [475, 58] width 12 height 12
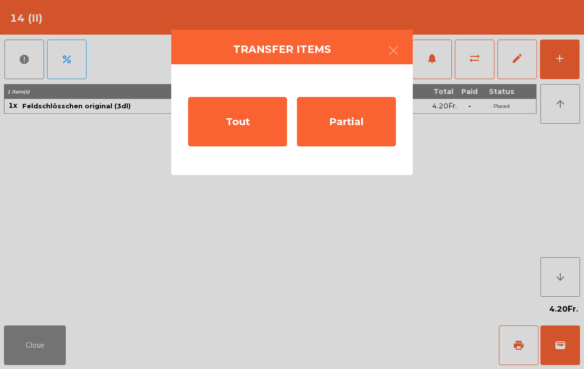
click at [260, 128] on div "Tout" at bounding box center [237, 121] width 99 height 49
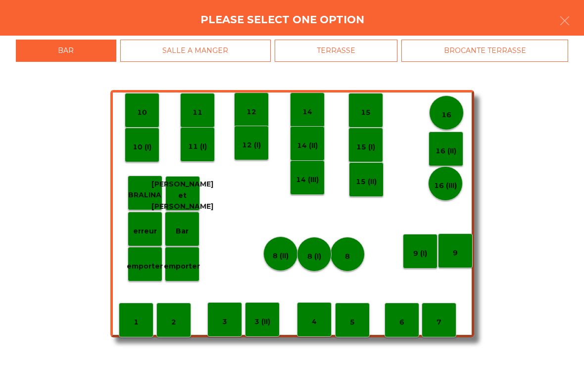
click at [316, 117] on div "14" at bounding box center [307, 110] width 35 height 35
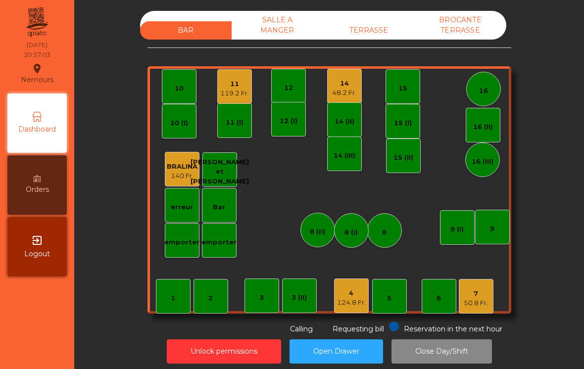
click at [337, 290] on div "4" at bounding box center [351, 294] width 29 height 10
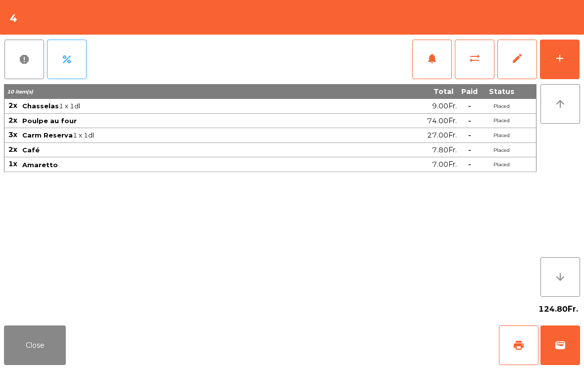
click at [13, 333] on button "Close" at bounding box center [35, 346] width 62 height 40
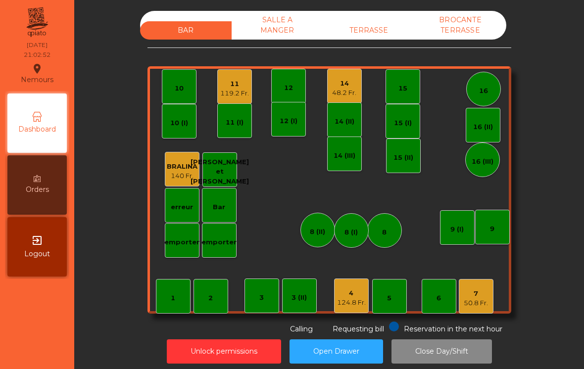
click at [477, 301] on div "50.8 Fr." at bounding box center [476, 303] width 24 height 10
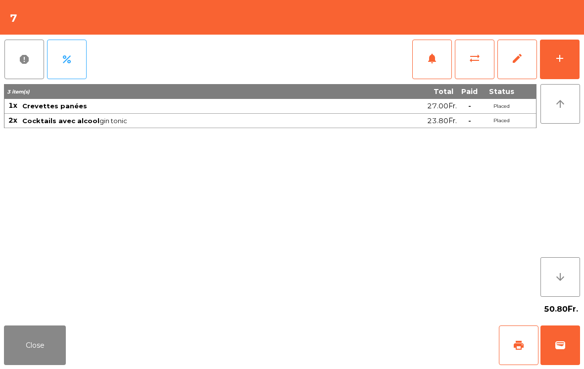
click at [579, 72] on button "add" at bounding box center [560, 60] width 40 height 40
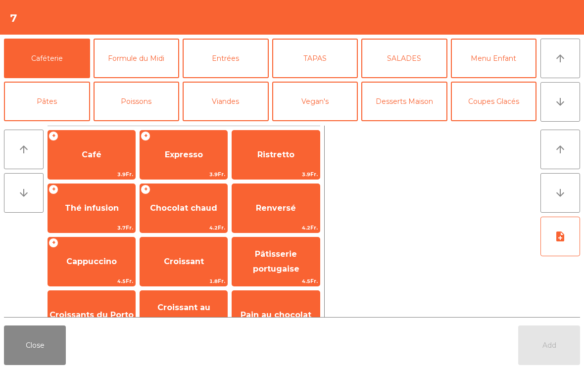
scroll to position [88, 0]
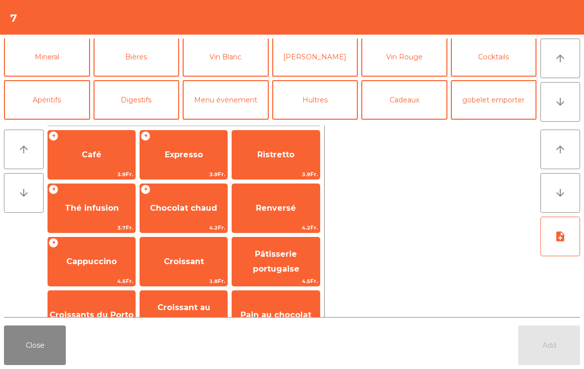
click at [140, 110] on button "Digestifs" at bounding box center [137, 100] width 86 height 40
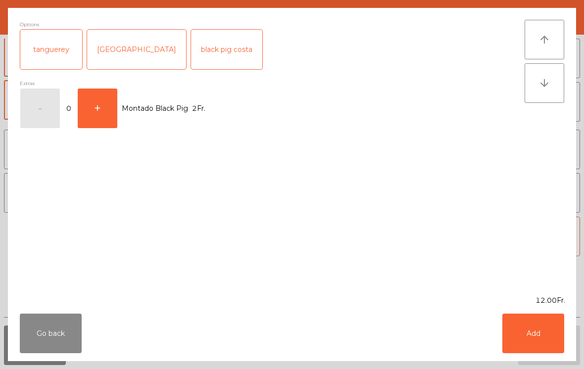
scroll to position [179, 0]
click at [537, 332] on button "Add" at bounding box center [533, 334] width 62 height 40
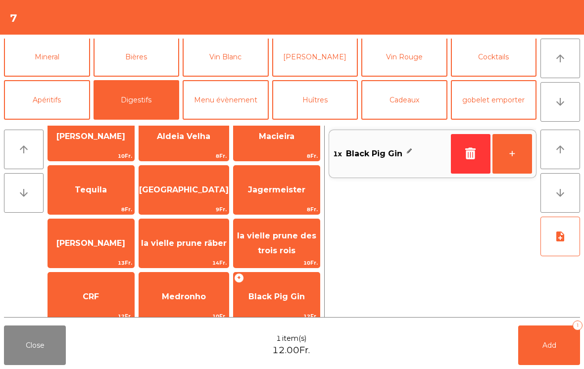
click at [555, 349] on span "Add" at bounding box center [549, 345] width 14 height 9
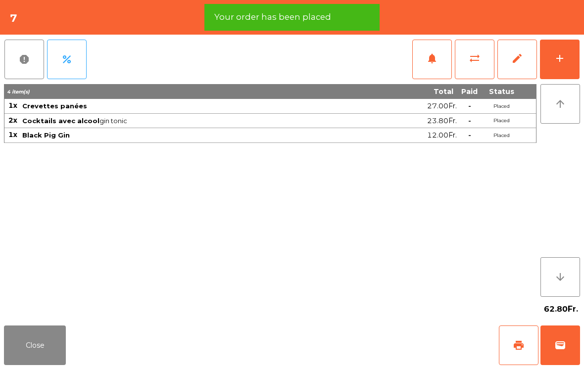
click at [474, 57] on span "sync_alt" at bounding box center [475, 58] width 12 height 12
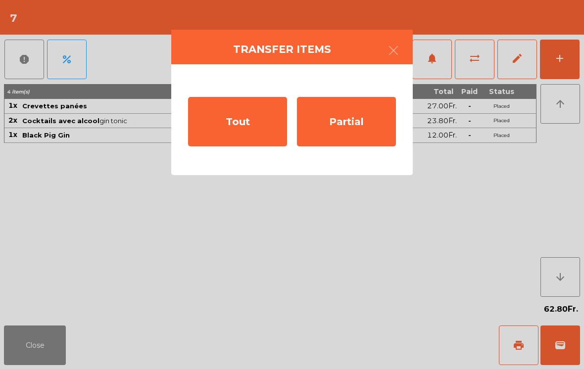
click at [350, 121] on div "Partial" at bounding box center [346, 121] width 99 height 49
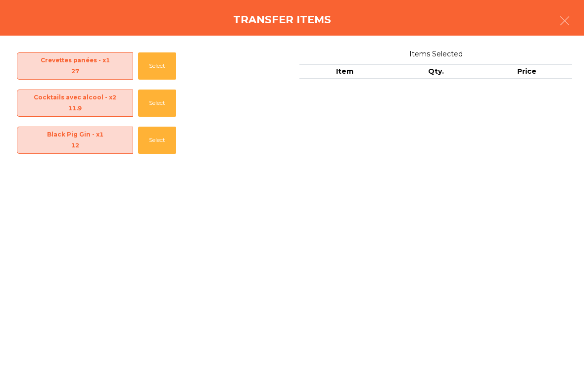
click at [166, 141] on button "Select" at bounding box center [157, 140] width 38 height 27
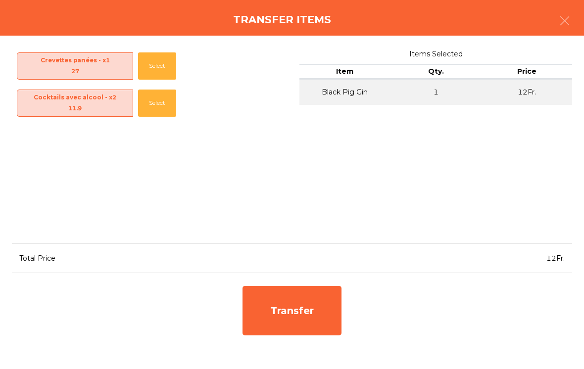
click at [322, 304] on div "Transfer" at bounding box center [291, 310] width 99 height 49
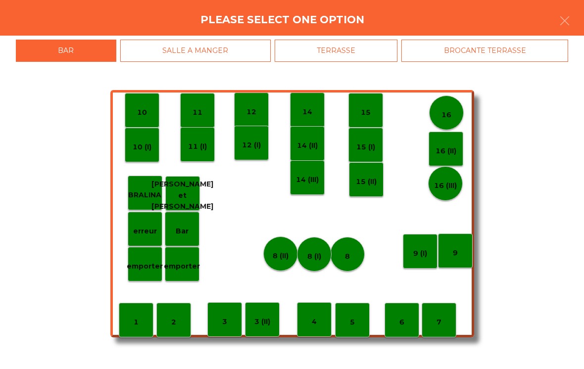
click at [145, 242] on div "erreur" at bounding box center [145, 229] width 35 height 35
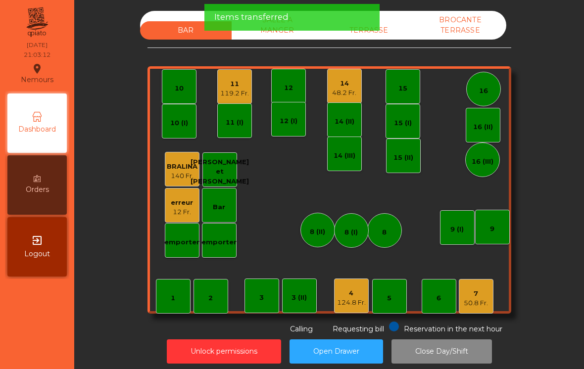
click at [478, 299] on div "50.8 Fr." at bounding box center [476, 303] width 24 height 10
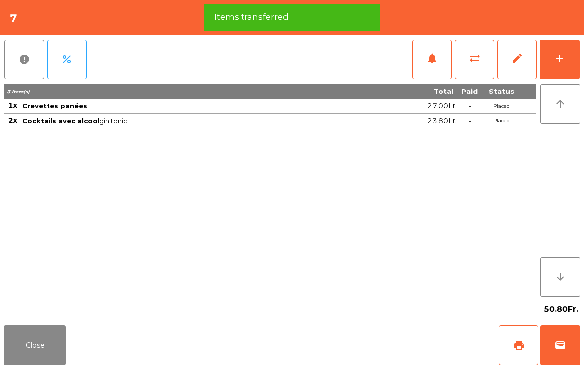
click at [566, 67] on button "add" at bounding box center [560, 60] width 40 height 40
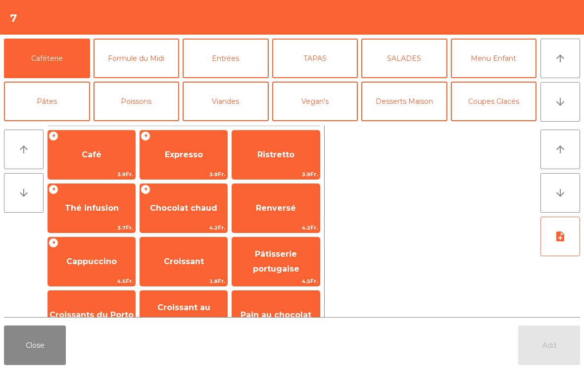
click at [504, 125] on button "Cocktails" at bounding box center [494, 145] width 86 height 40
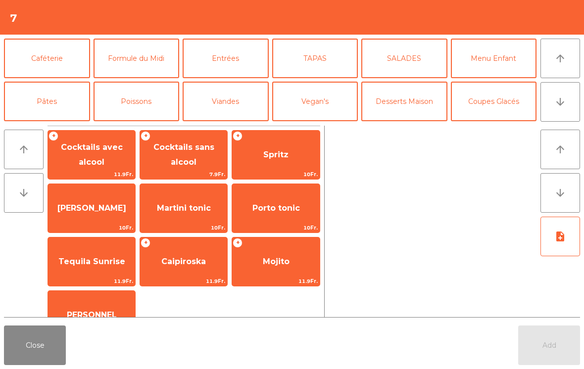
scroll to position [71, 0]
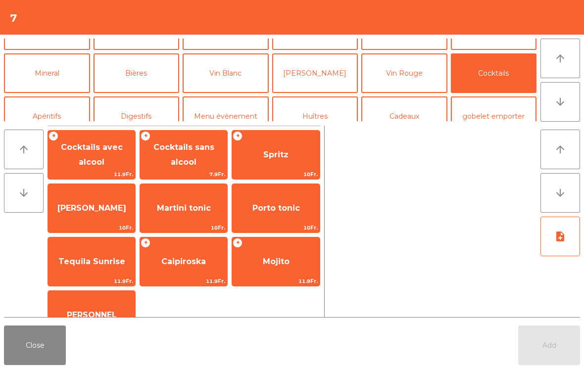
click at [97, 150] on span "Cocktails avec alcool" at bounding box center [92, 155] width 62 height 24
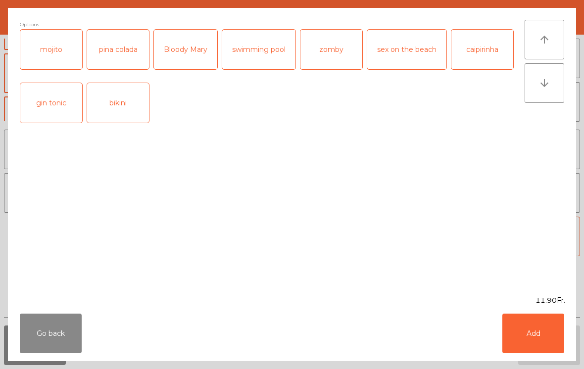
click at [53, 98] on div "gin tonic" at bounding box center [51, 103] width 62 height 40
click at [535, 333] on button "Add" at bounding box center [533, 334] width 62 height 40
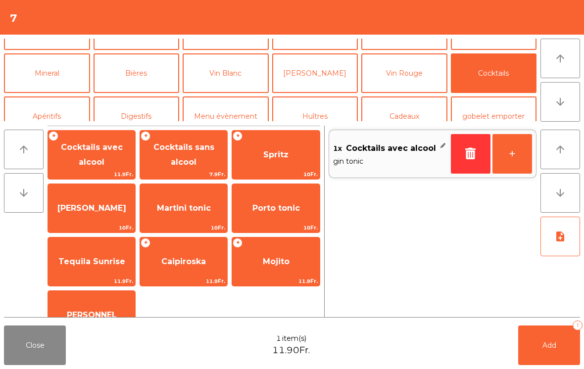
click at [559, 346] on button "Add 1" at bounding box center [549, 346] width 62 height 40
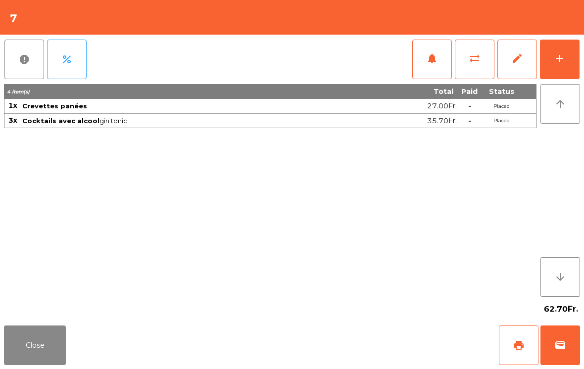
click at [20, 365] on button "Close" at bounding box center [35, 346] width 62 height 40
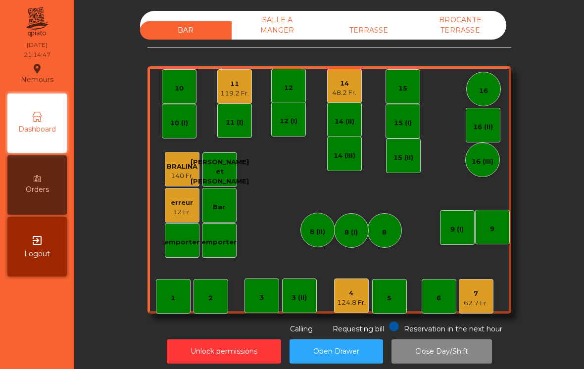
click at [351, 74] on div "14 48.2 Fr." at bounding box center [344, 86] width 35 height 35
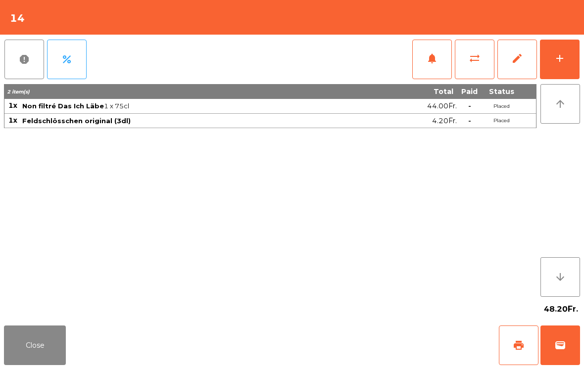
click at [513, 337] on button "print" at bounding box center [519, 346] width 40 height 40
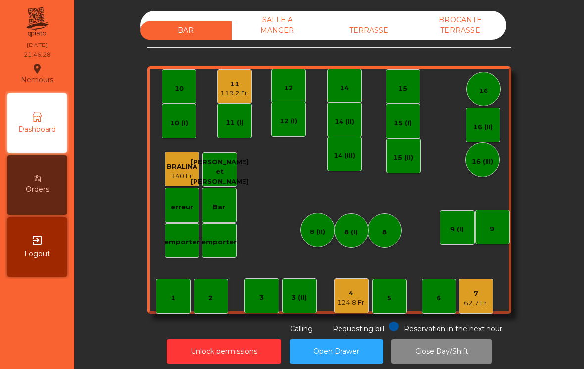
click at [473, 287] on div "7 62.7 Fr." at bounding box center [476, 296] width 24 height 23
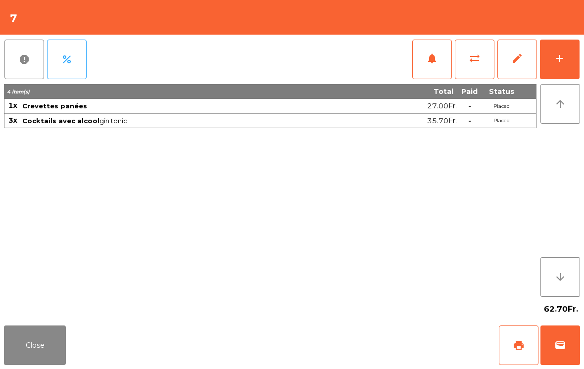
click at [551, 67] on button "add" at bounding box center [560, 60] width 40 height 40
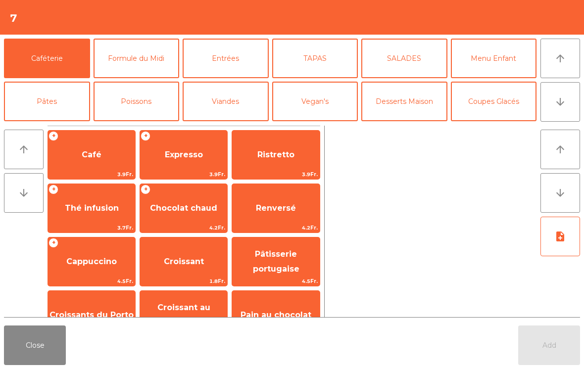
click at [554, 108] on button "arrow_downward" at bounding box center [560, 102] width 40 height 40
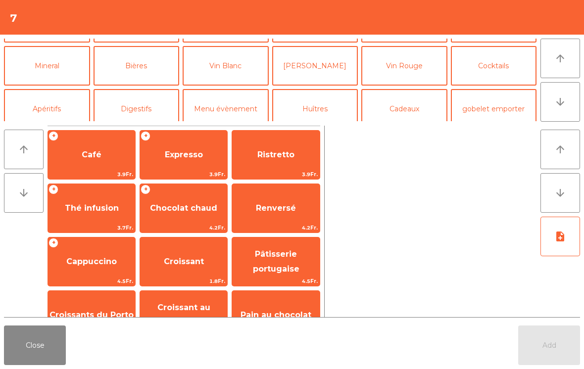
scroll to position [86, 0]
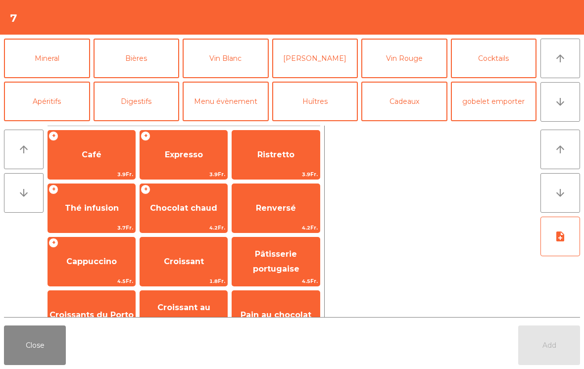
click at [505, 65] on button "Cocktails" at bounding box center [494, 59] width 86 height 40
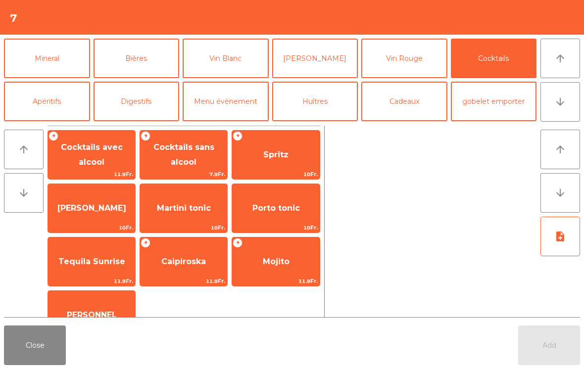
click at [260, 281] on span "11.9Fr." at bounding box center [275, 281] width 87 height 9
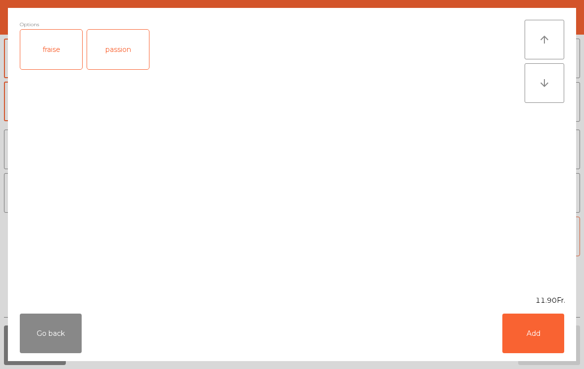
click at [535, 325] on button "Add" at bounding box center [533, 334] width 62 height 40
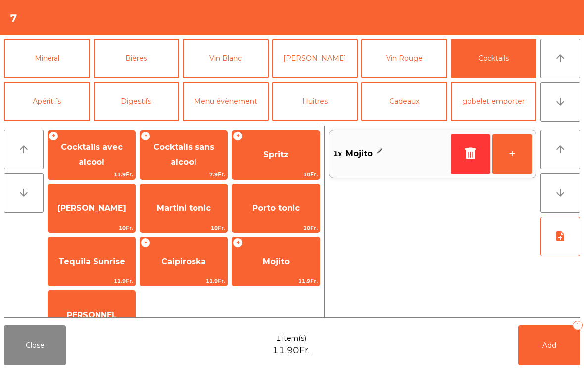
click at [515, 158] on button "+" at bounding box center [512, 154] width 40 height 40
click at [305, 269] on span "Mojito" at bounding box center [275, 261] width 87 height 27
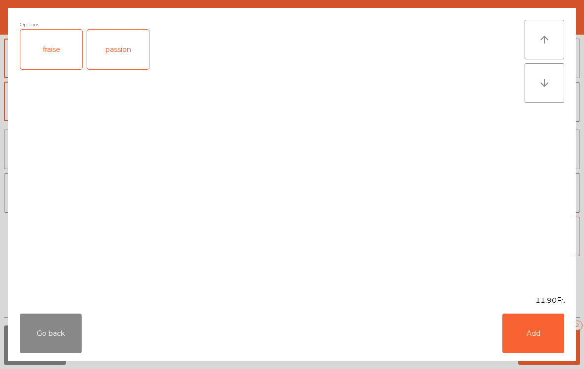
click at [121, 57] on div "passion" at bounding box center [118, 50] width 62 height 40
click at [560, 346] on button "Add" at bounding box center [533, 334] width 62 height 40
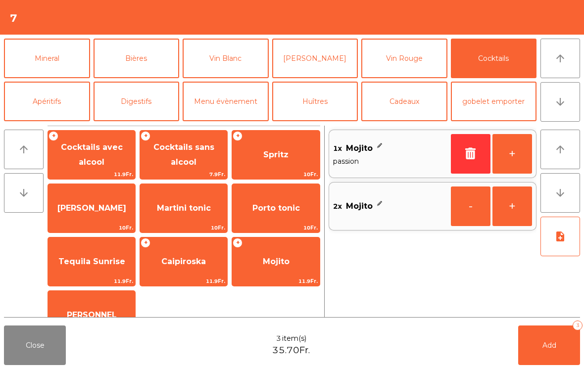
click at [559, 346] on button "Add 3" at bounding box center [549, 346] width 62 height 40
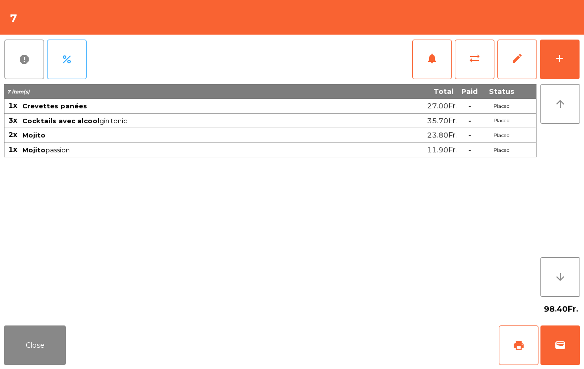
click at [44, 345] on button "Close" at bounding box center [35, 346] width 62 height 40
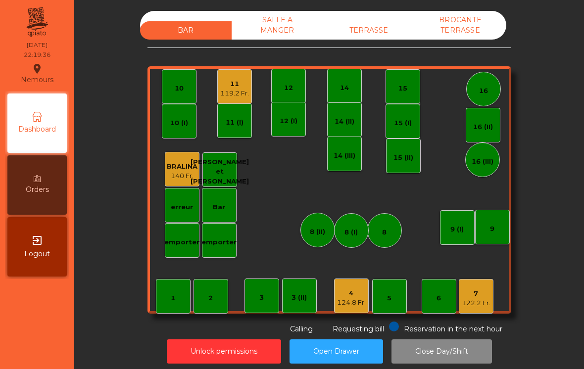
click at [483, 289] on div "7 122.2 Fr." at bounding box center [476, 296] width 29 height 23
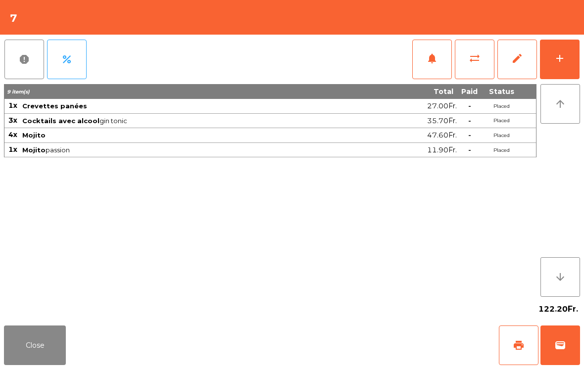
click at [518, 352] on button "print" at bounding box center [519, 346] width 40 height 40
click at [566, 344] on span "wallet" at bounding box center [560, 345] width 12 height 12
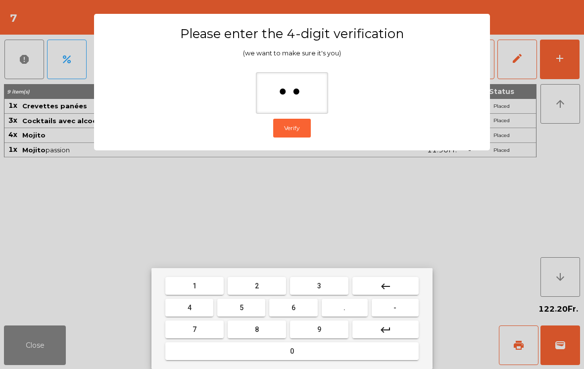
type input "***"
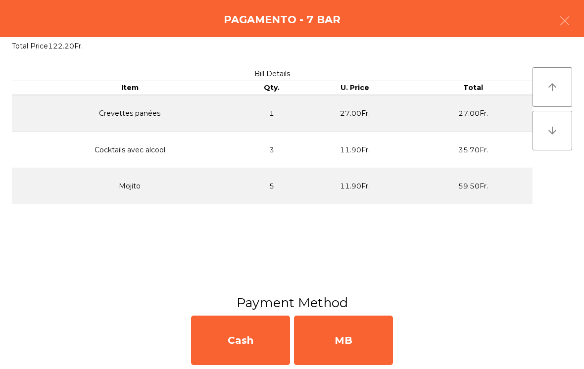
click at [348, 337] on div "MB" at bounding box center [343, 340] width 99 height 49
click at [354, 338] on div "No" at bounding box center [343, 340] width 99 height 49
click at [345, 327] on div "No" at bounding box center [343, 340] width 99 height 49
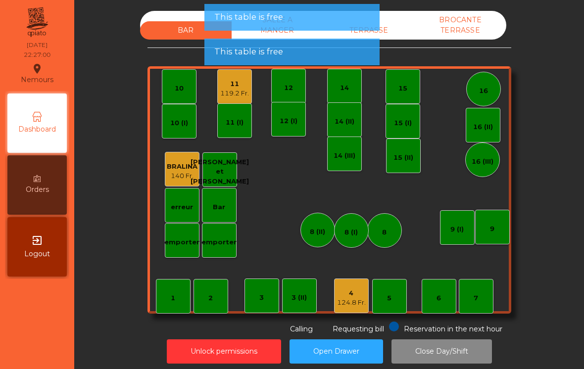
click at [249, 96] on div "11 119.2 Fr." at bounding box center [234, 86] width 35 height 35
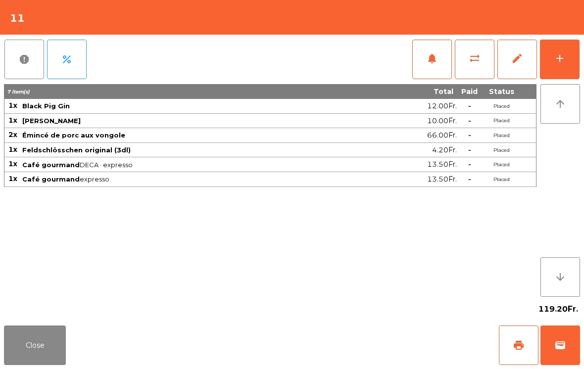
click at [560, 328] on button "wallet" at bounding box center [560, 346] width 40 height 40
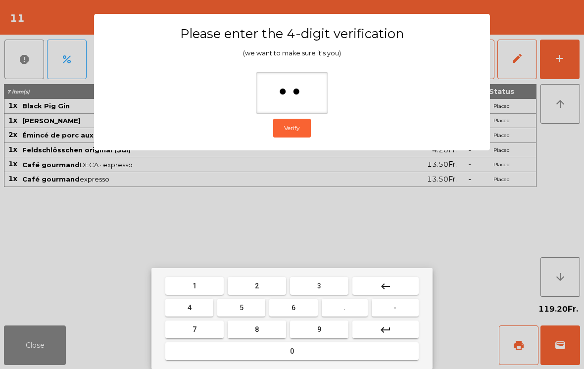
type input "***"
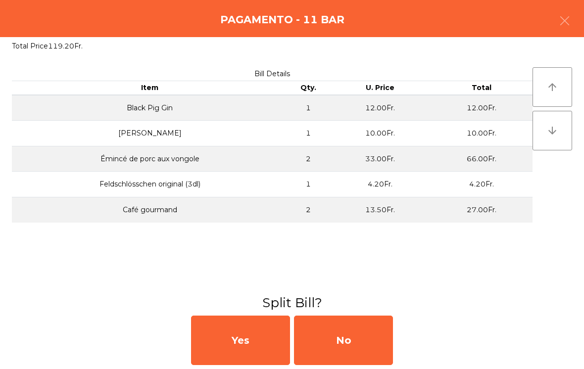
click at [366, 347] on div "No" at bounding box center [343, 340] width 99 height 49
click at [355, 331] on div "MB" at bounding box center [343, 340] width 99 height 49
click at [361, 332] on div "No" at bounding box center [343, 340] width 99 height 49
click at [366, 332] on div "No" at bounding box center [343, 340] width 99 height 49
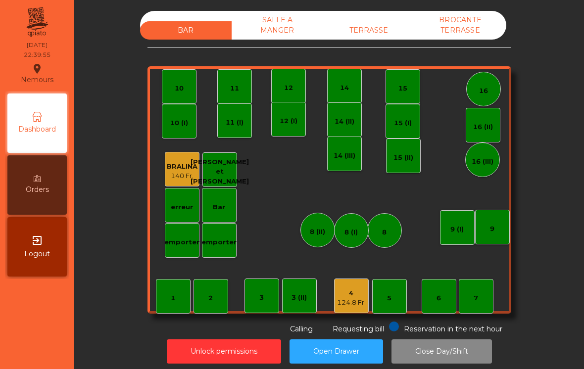
click at [345, 294] on div "4" at bounding box center [351, 294] width 29 height 10
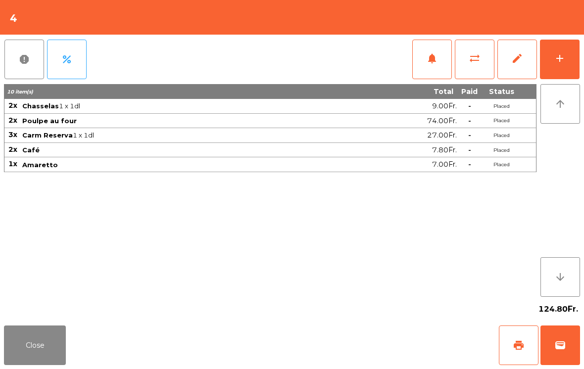
click at [494, 340] on div "Close print wallet" at bounding box center [292, 346] width 584 height 48
click at [526, 352] on button "print" at bounding box center [519, 346] width 40 height 40
click at [40, 339] on button "Close" at bounding box center [35, 346] width 62 height 40
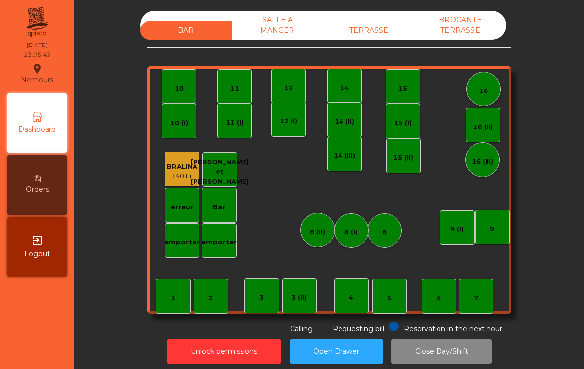
click at [374, 27] on div "TERRASSE" at bounding box center [369, 30] width 92 height 18
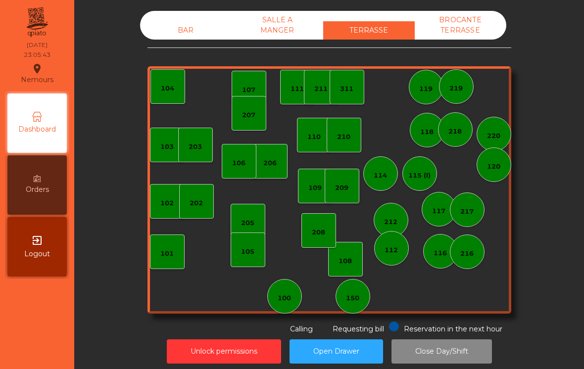
click at [274, 20] on div "SALLE A MANGER" at bounding box center [278, 25] width 92 height 29
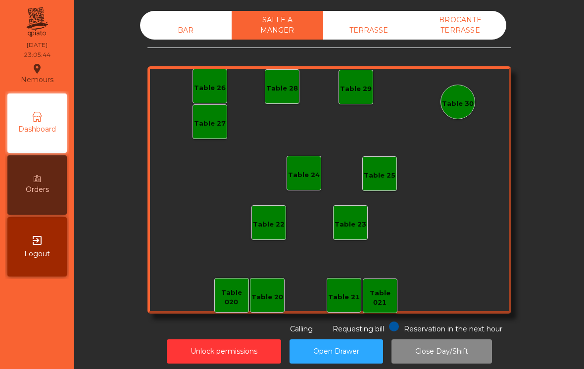
click at [463, 30] on div "BROCANTE TERRASSE" at bounding box center [461, 25] width 92 height 29
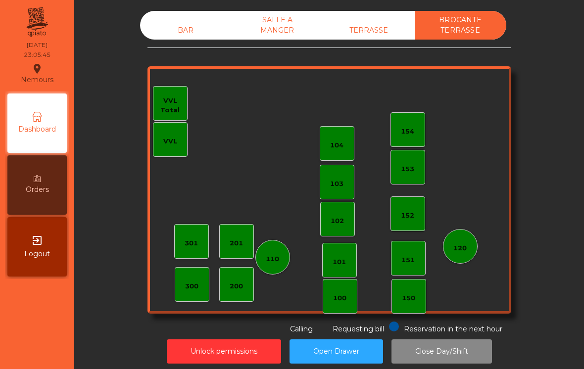
click at [189, 29] on div "BAR" at bounding box center [186, 30] width 92 height 18
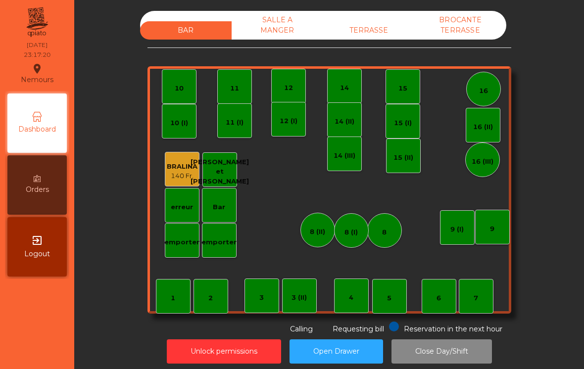
click at [416, 351] on button "Close Day/Shift" at bounding box center [441, 351] width 100 height 24
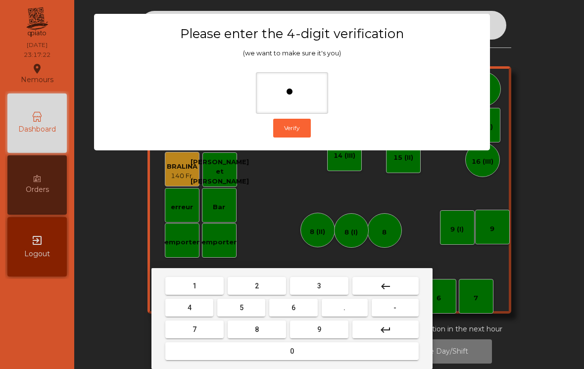
type input "**"
